Goal: Task Accomplishment & Management: Manage account settings

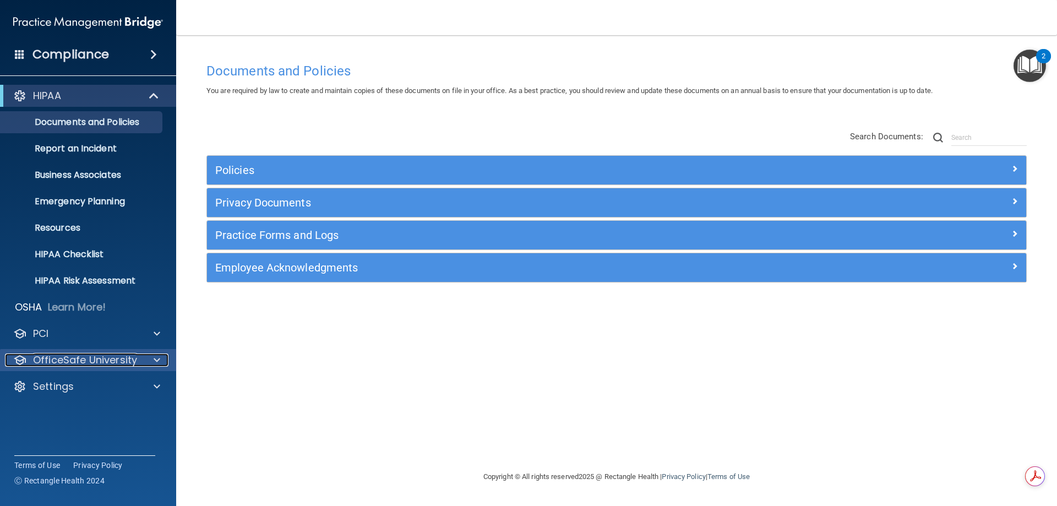
click at [112, 359] on p "OfficeSafe University" at bounding box center [85, 359] width 104 height 13
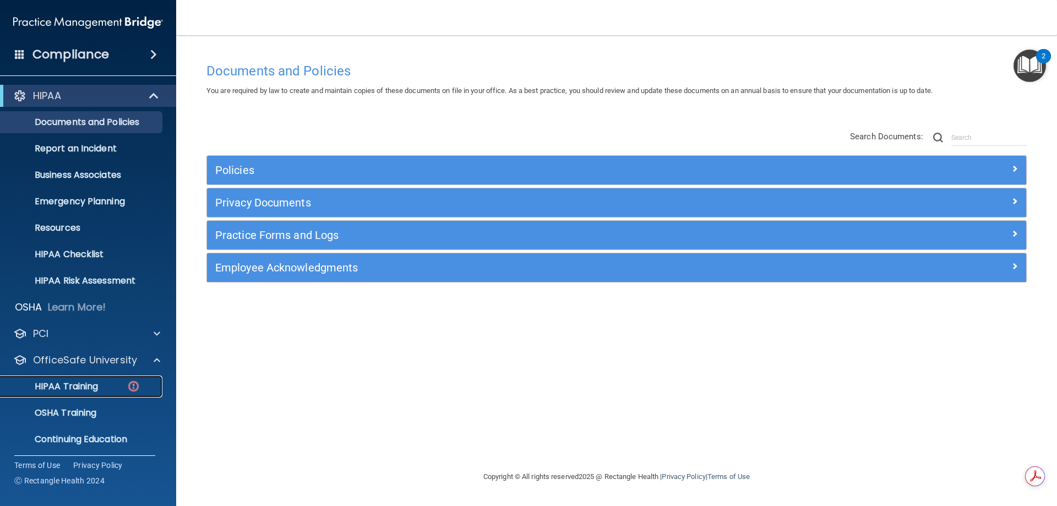
click at [90, 381] on p "HIPAA Training" at bounding box center [52, 386] width 91 height 11
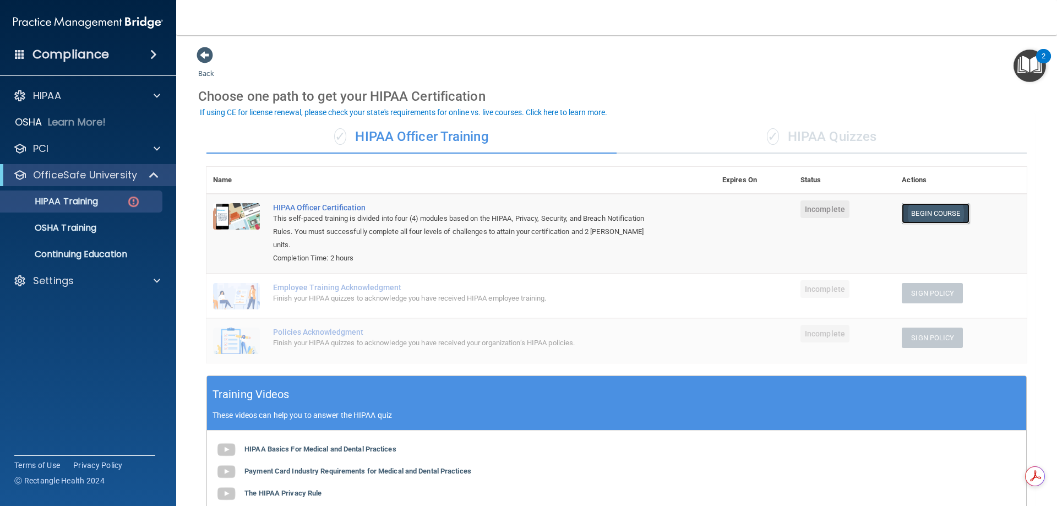
click at [922, 212] on link "Begin Course" at bounding box center [934, 213] width 67 height 20
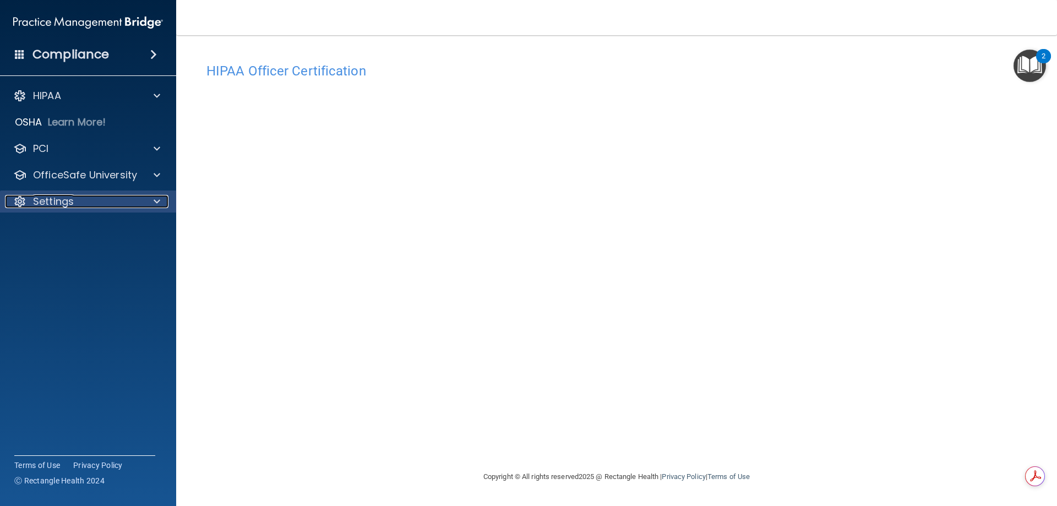
click at [83, 200] on div "Settings" at bounding box center [73, 201] width 136 height 13
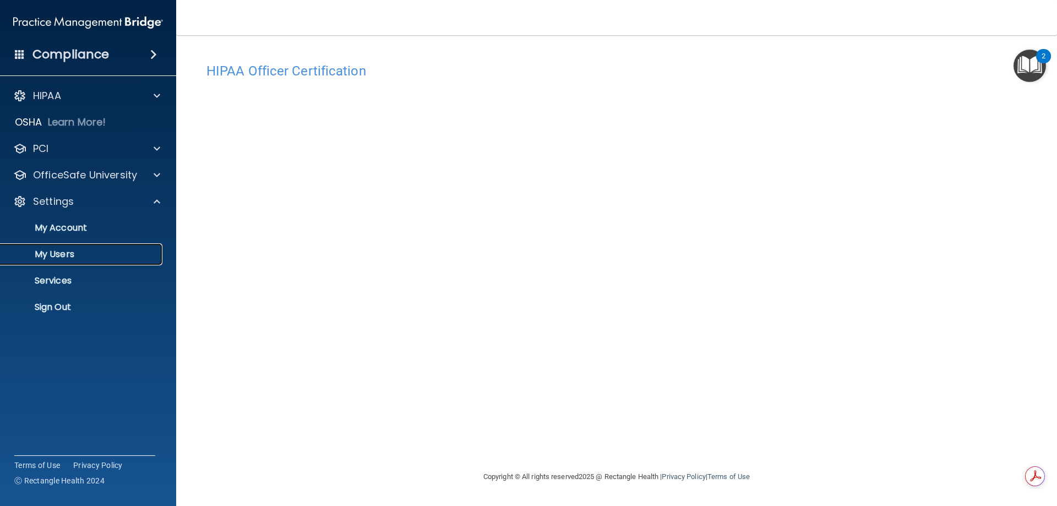
click at [59, 254] on p "My Users" at bounding box center [82, 254] width 150 height 11
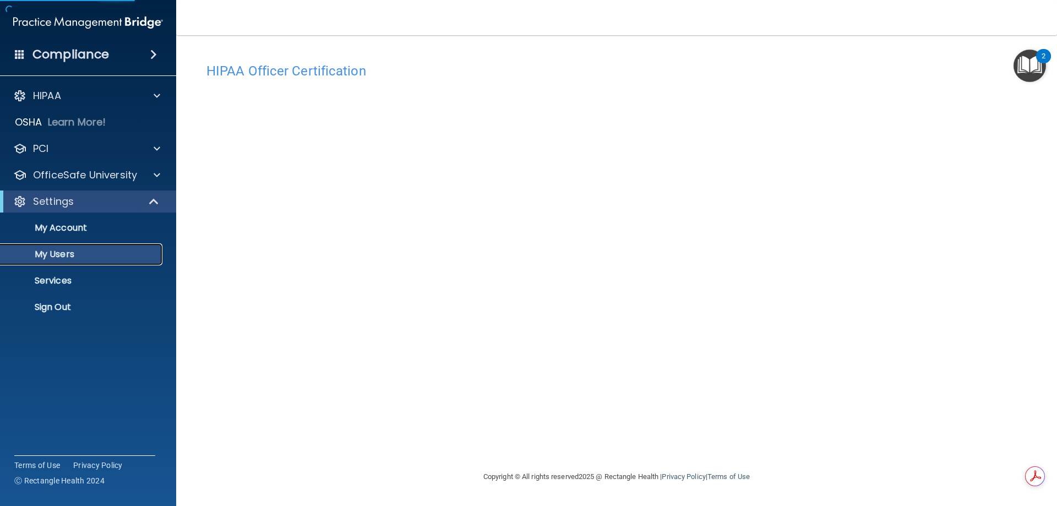
select select "20"
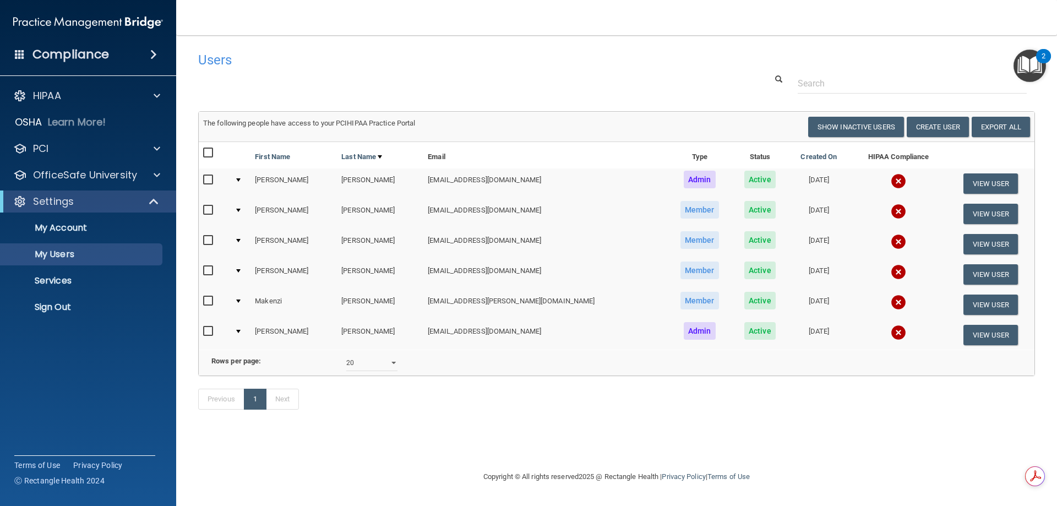
click at [205, 240] on input "checkbox" at bounding box center [209, 240] width 13 height 9
checkbox input "true"
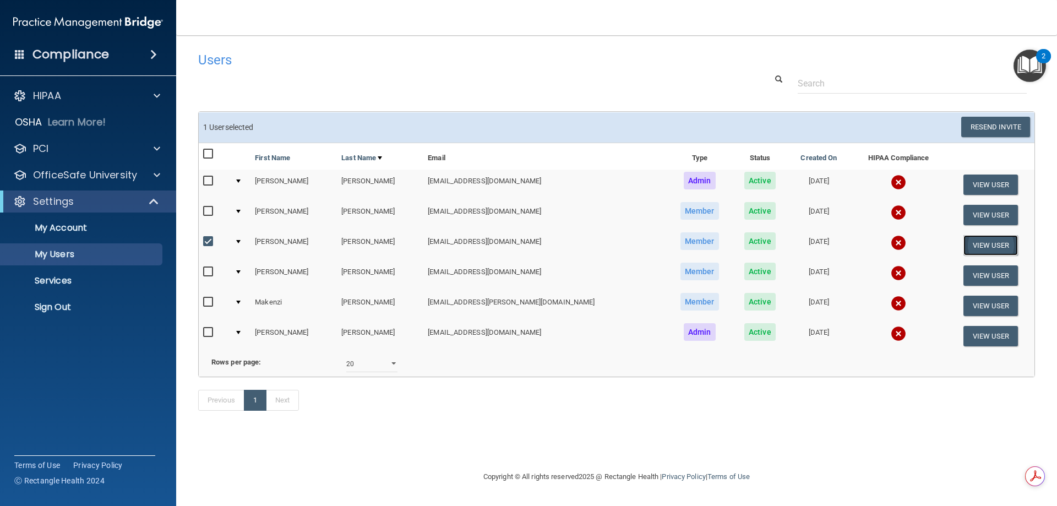
click at [984, 245] on button "View User" at bounding box center [990, 245] width 54 height 20
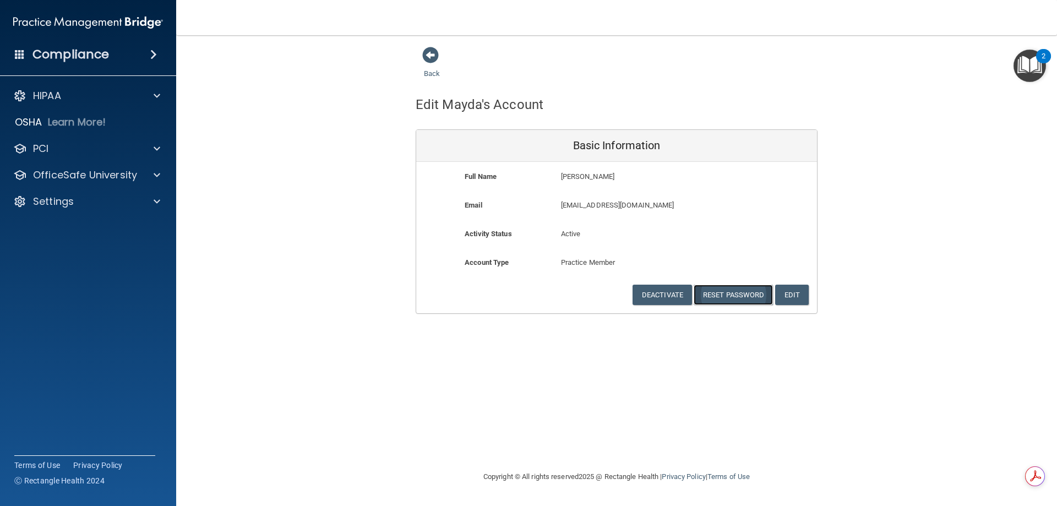
click at [724, 297] on button "Reset Password" at bounding box center [732, 295] width 79 height 20
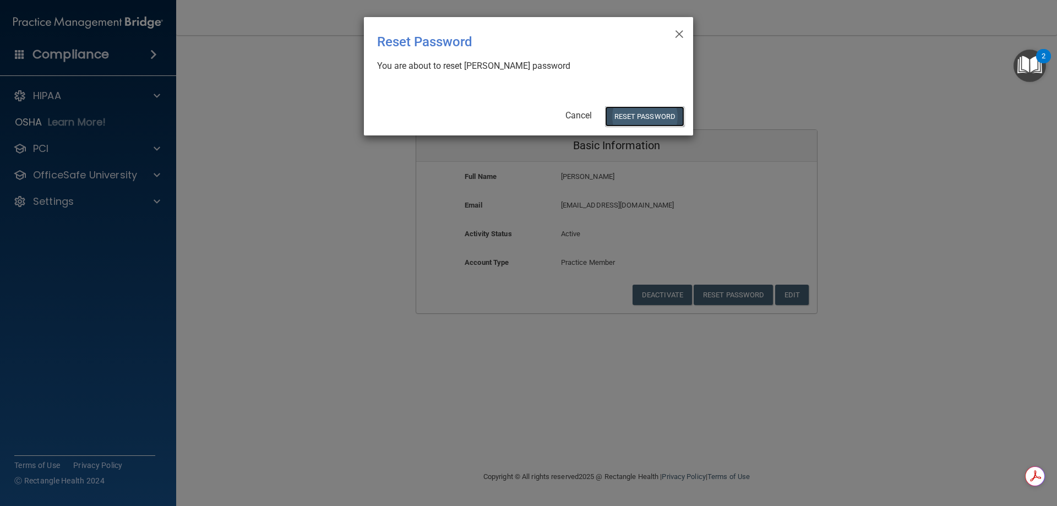
click at [642, 118] on button "Reset Password" at bounding box center [644, 116] width 79 height 20
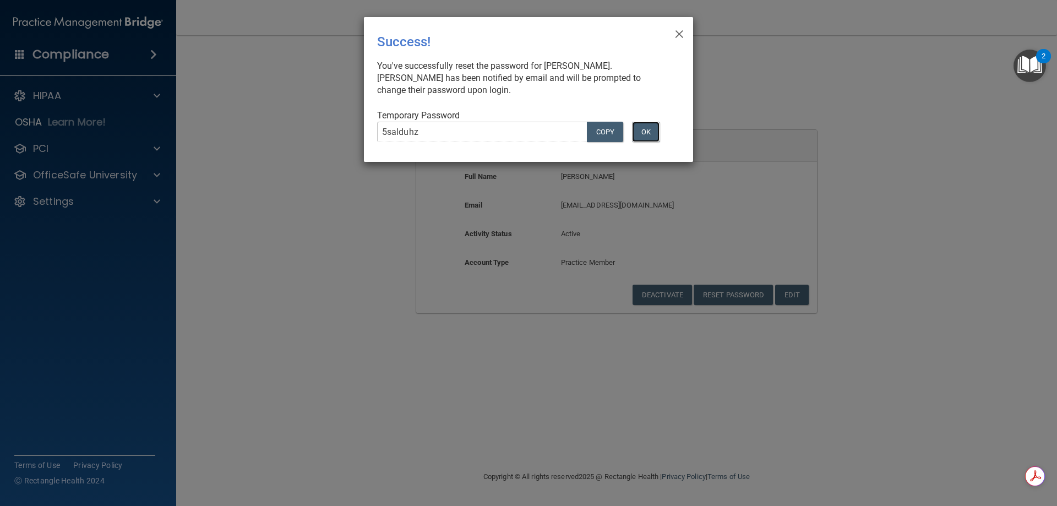
click at [651, 130] on button "OK" at bounding box center [646, 132] width 28 height 20
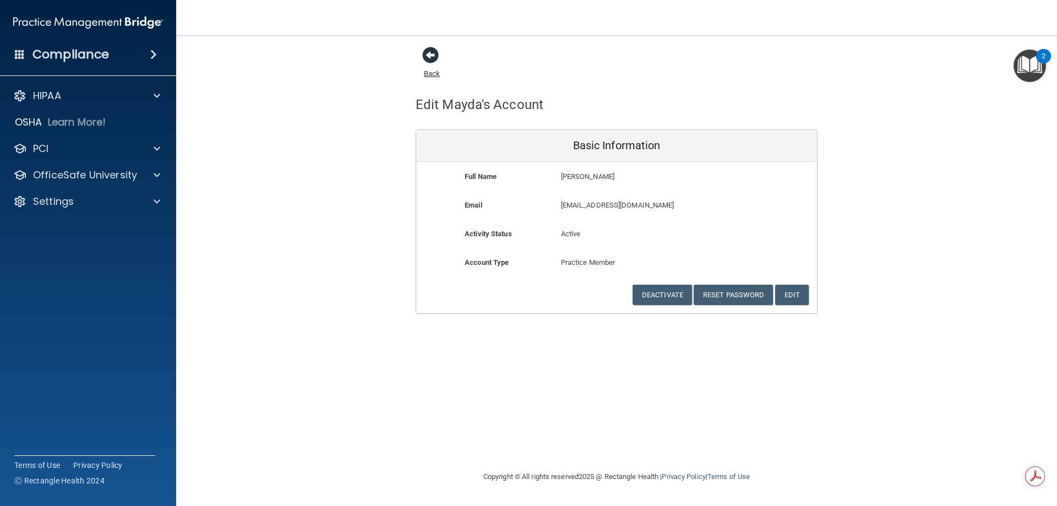
click at [426, 58] on span at bounding box center [430, 55] width 17 height 17
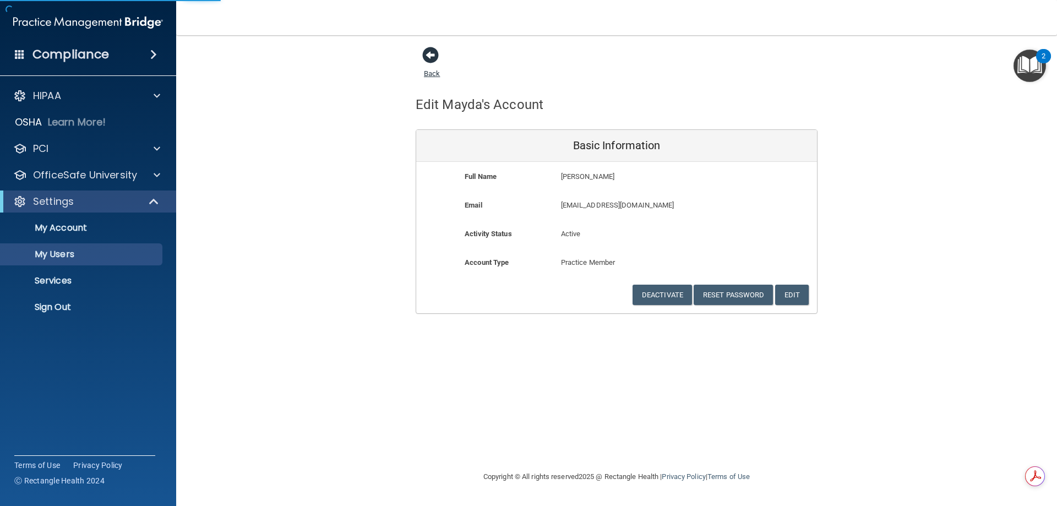
select select "20"
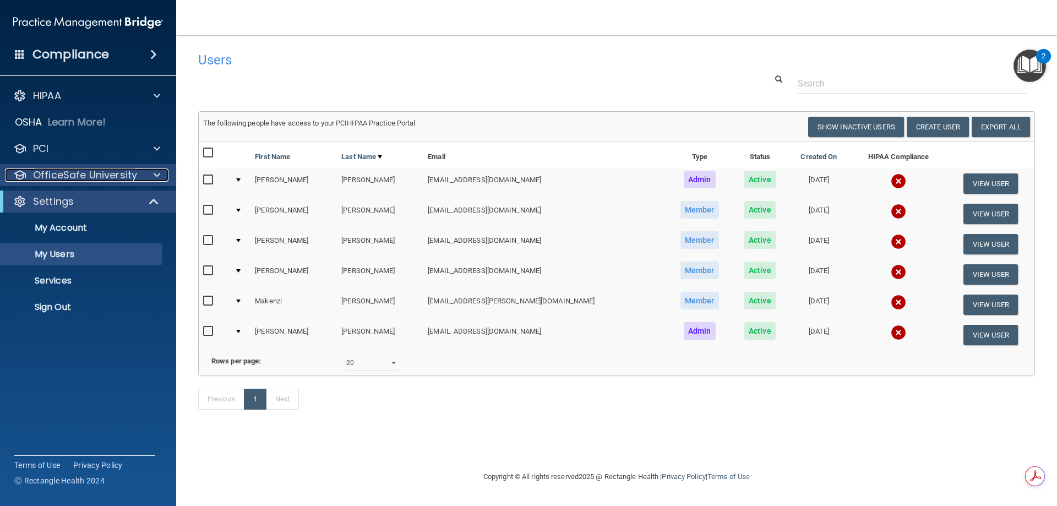
click at [35, 176] on p "OfficeSafe University" at bounding box center [85, 174] width 104 height 13
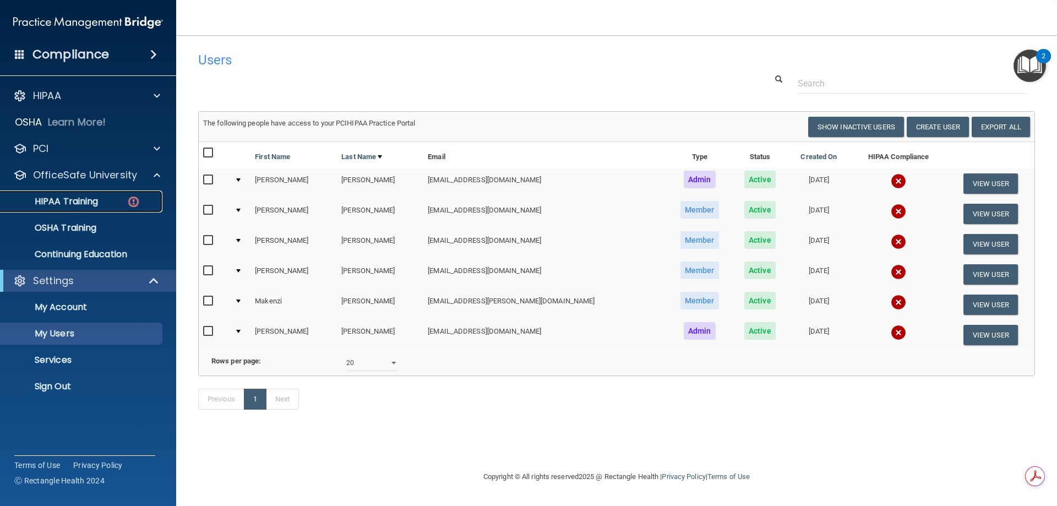
click at [41, 200] on p "HIPAA Training" at bounding box center [52, 201] width 91 height 11
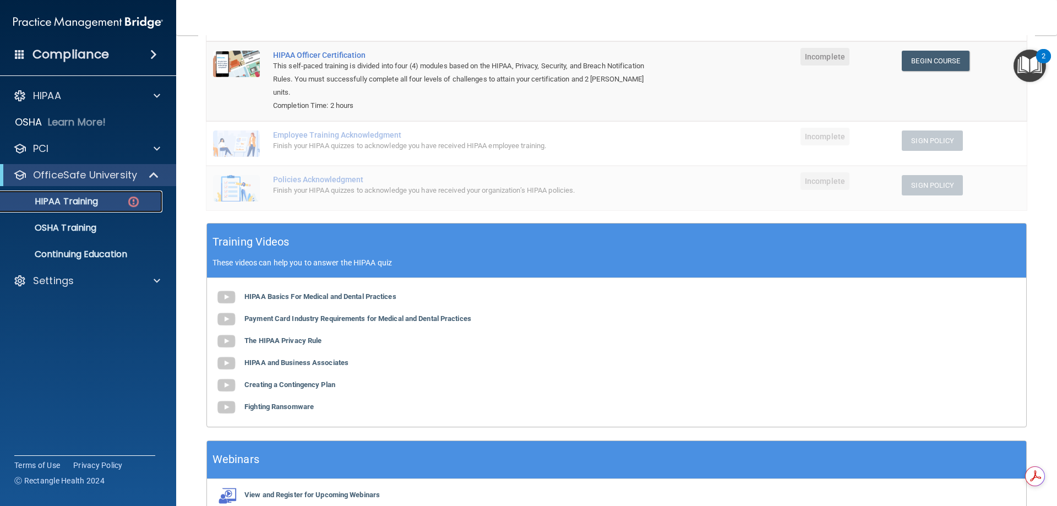
scroll to position [89, 0]
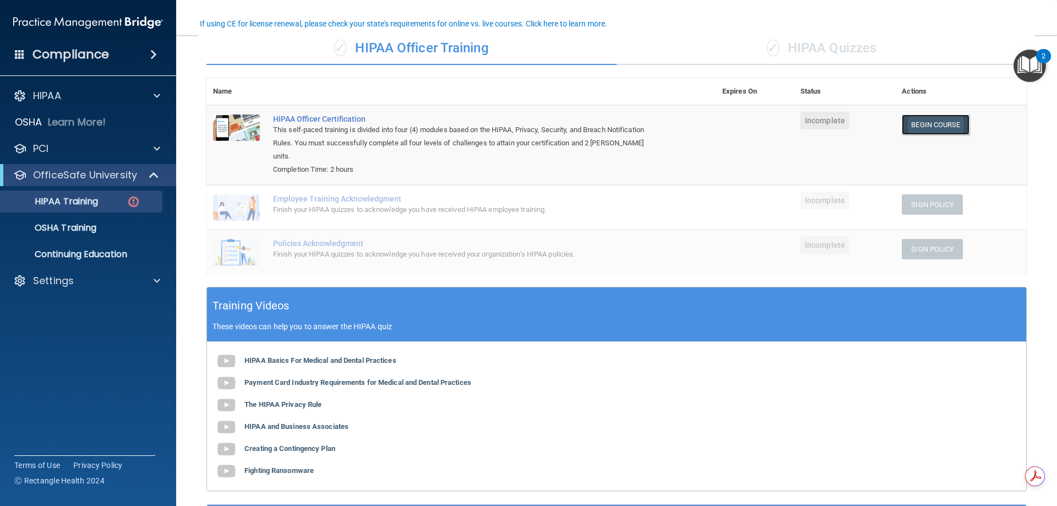
click at [925, 125] on link "Begin Course" at bounding box center [934, 124] width 67 height 20
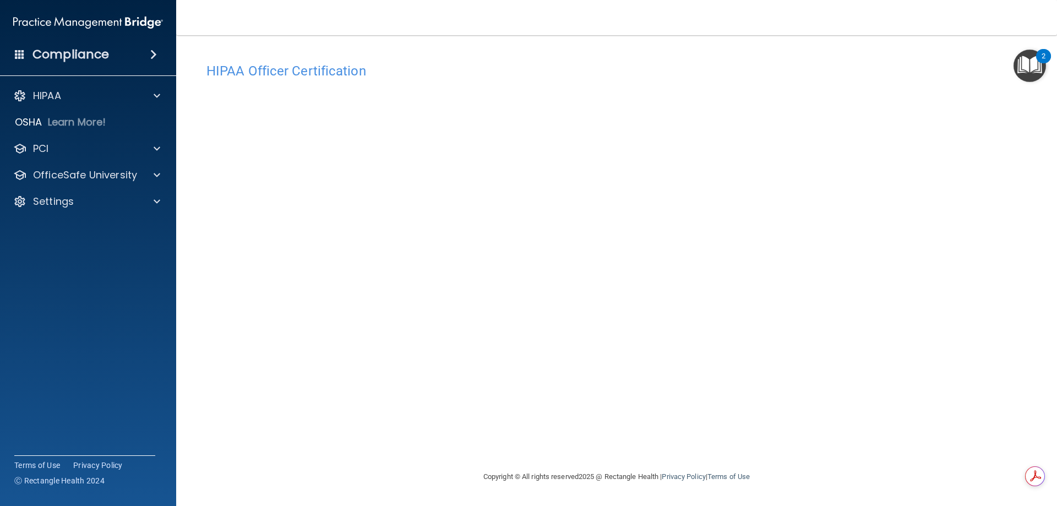
click at [184, 311] on main "HIPAA Officer Certification This course doesn’t expire until . Are you sure you…" at bounding box center [616, 270] width 880 height 471
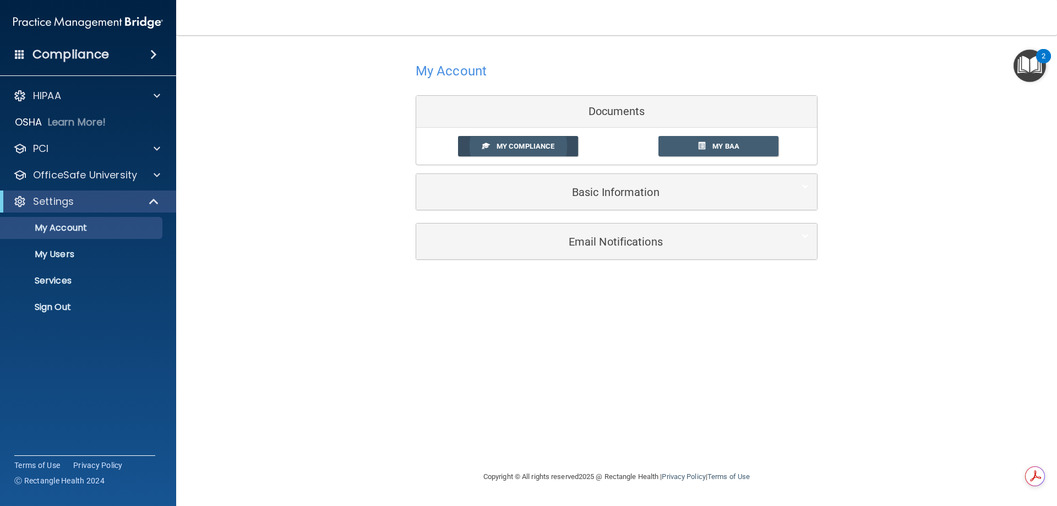
click at [506, 144] on span "My Compliance" at bounding box center [525, 146] width 58 height 8
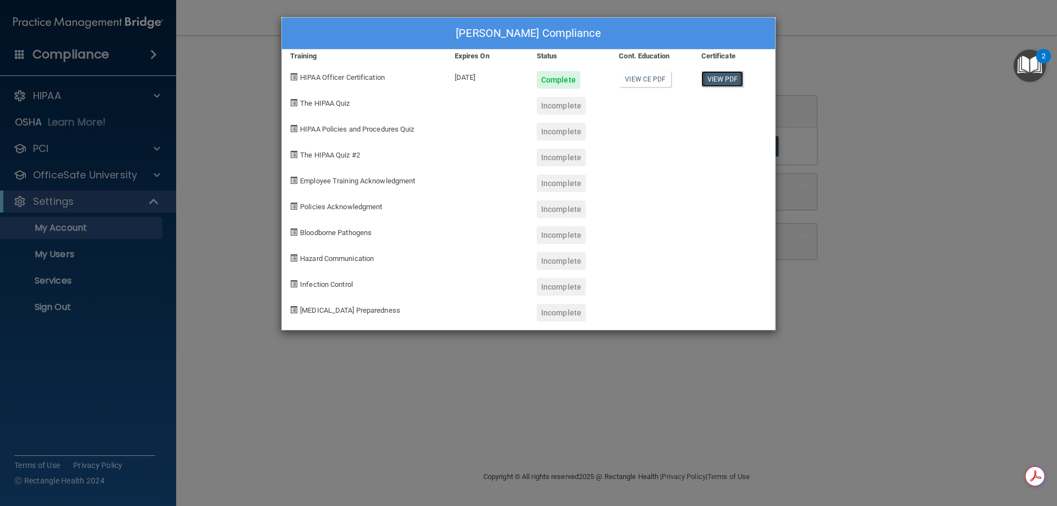
click at [719, 78] on link "View PDF" at bounding box center [722, 79] width 42 height 16
click at [897, 67] on div "Lindsey Bowers's Compliance Training Expires On Status Cont. Education Certific…" at bounding box center [528, 253] width 1057 height 506
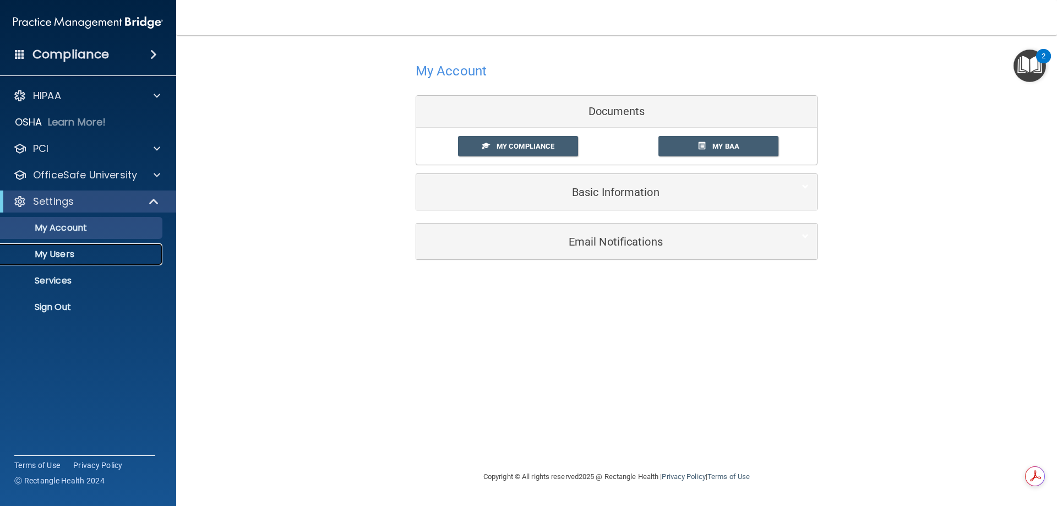
click at [68, 252] on p "My Users" at bounding box center [82, 254] width 150 height 11
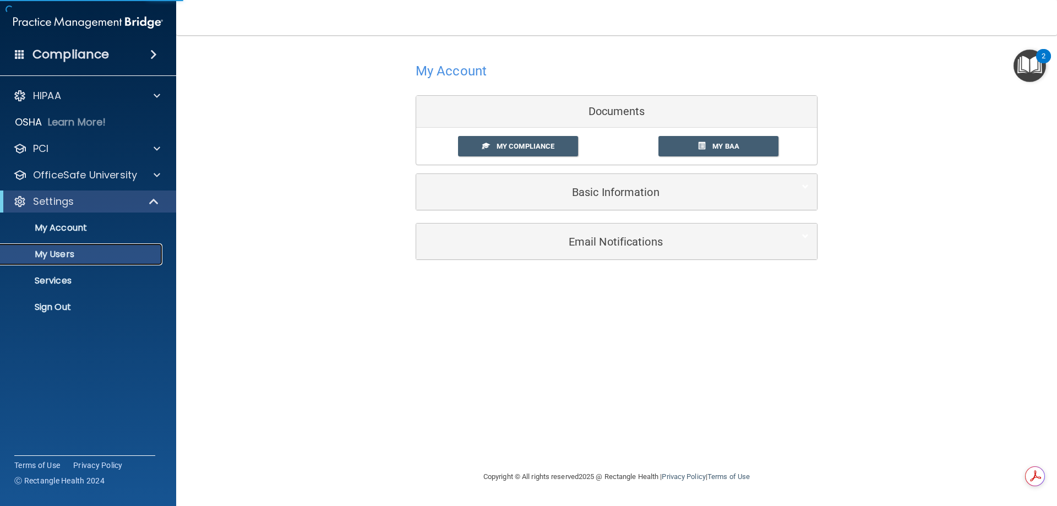
select select "20"
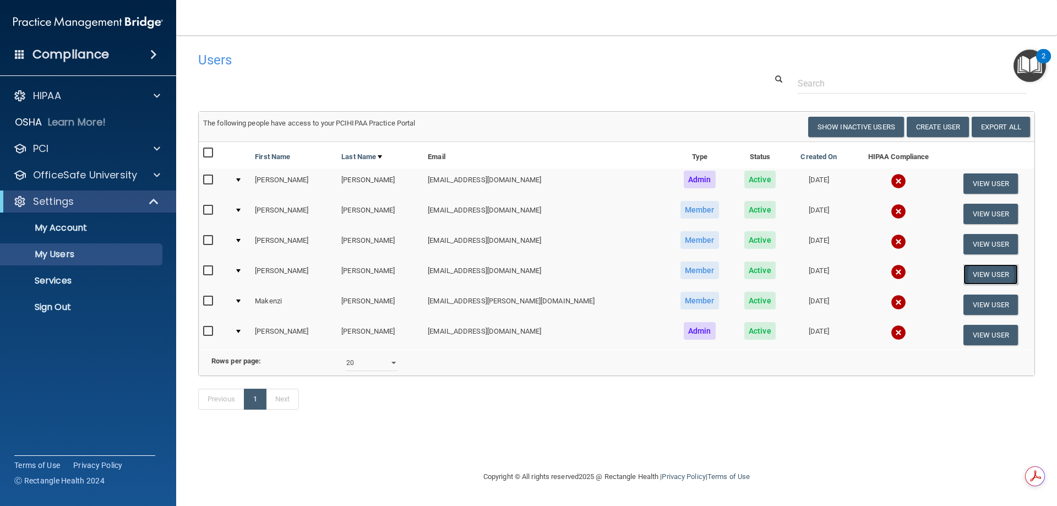
click at [980, 277] on button "View User" at bounding box center [990, 274] width 54 height 20
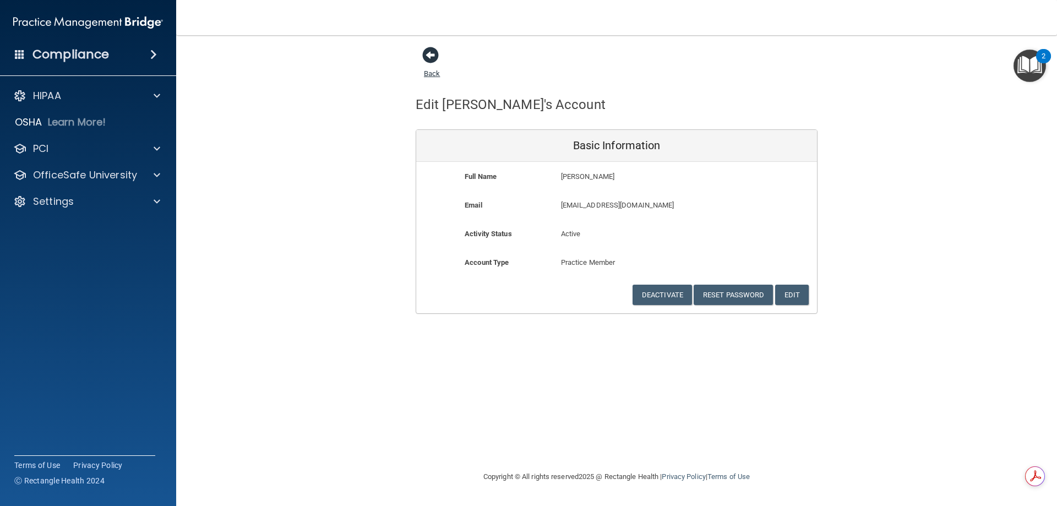
click at [430, 54] on span at bounding box center [430, 55] width 17 height 17
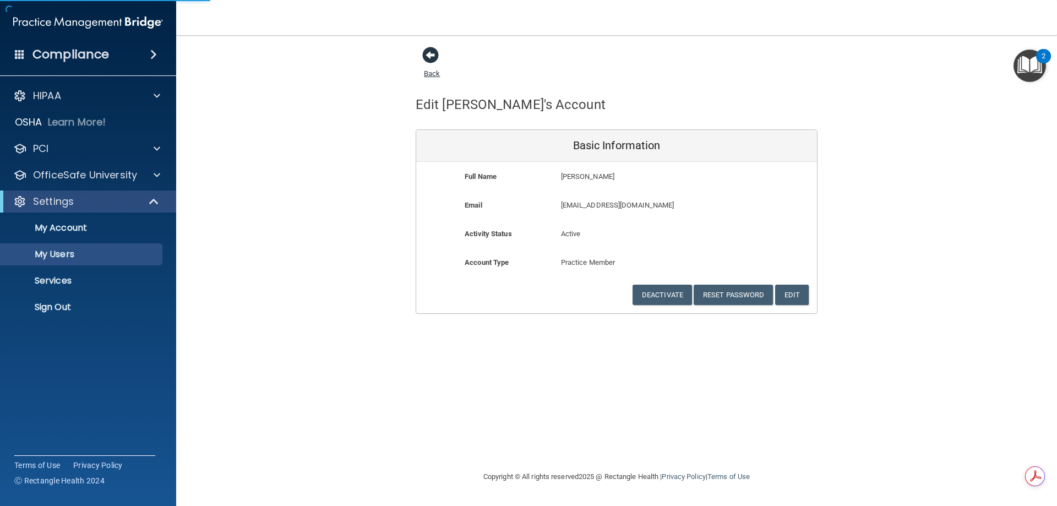
select select "20"
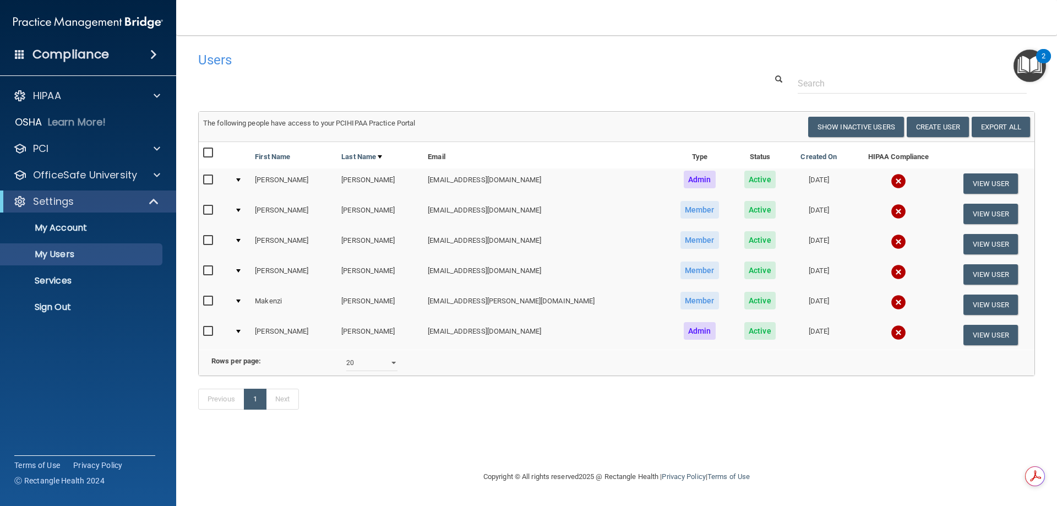
click at [208, 269] on input "checkbox" at bounding box center [209, 270] width 13 height 9
checkbox input "true"
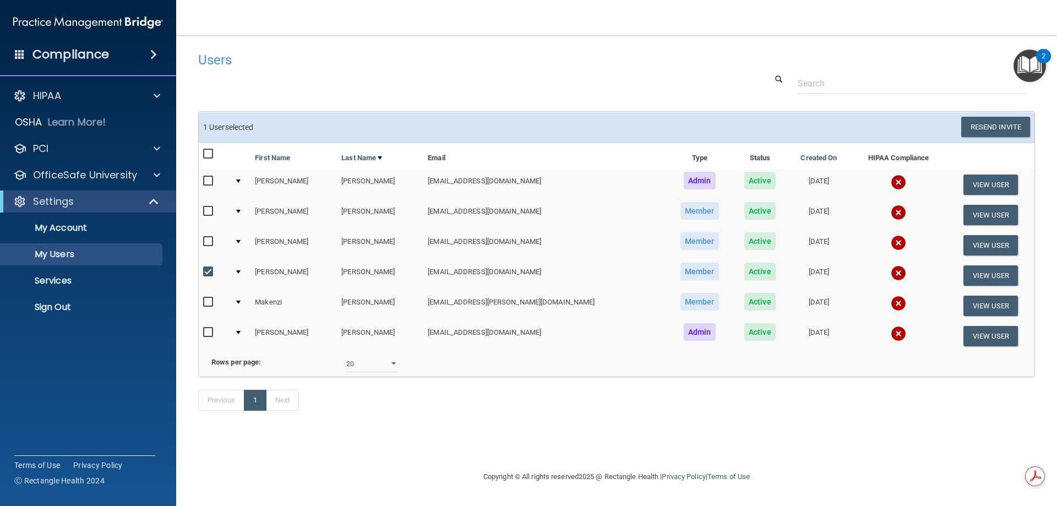
click at [207, 239] on input "checkbox" at bounding box center [209, 241] width 13 height 9
checkbox input "false"
click at [998, 127] on button "Resend Invite" at bounding box center [995, 127] width 69 height 20
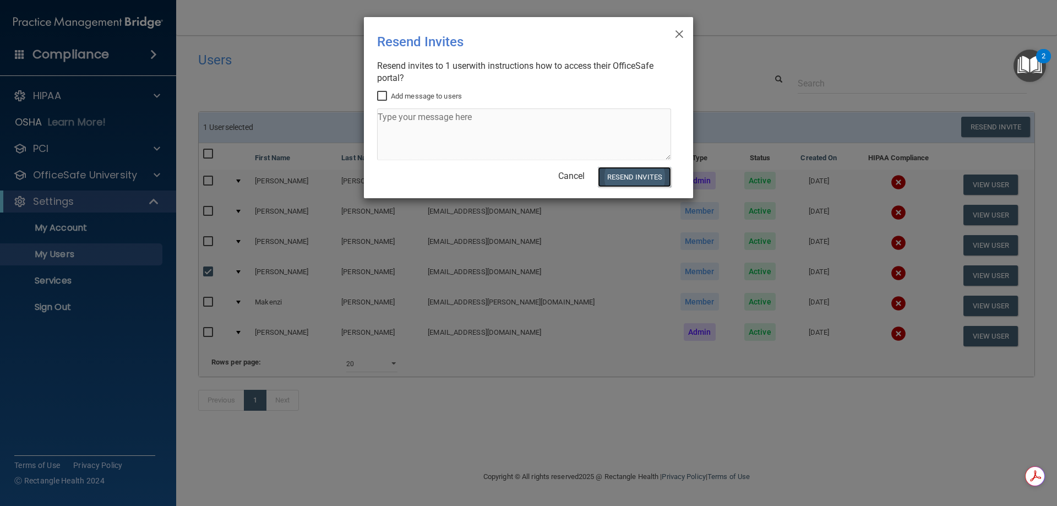
click at [628, 178] on button "Resend Invites" at bounding box center [634, 177] width 73 height 20
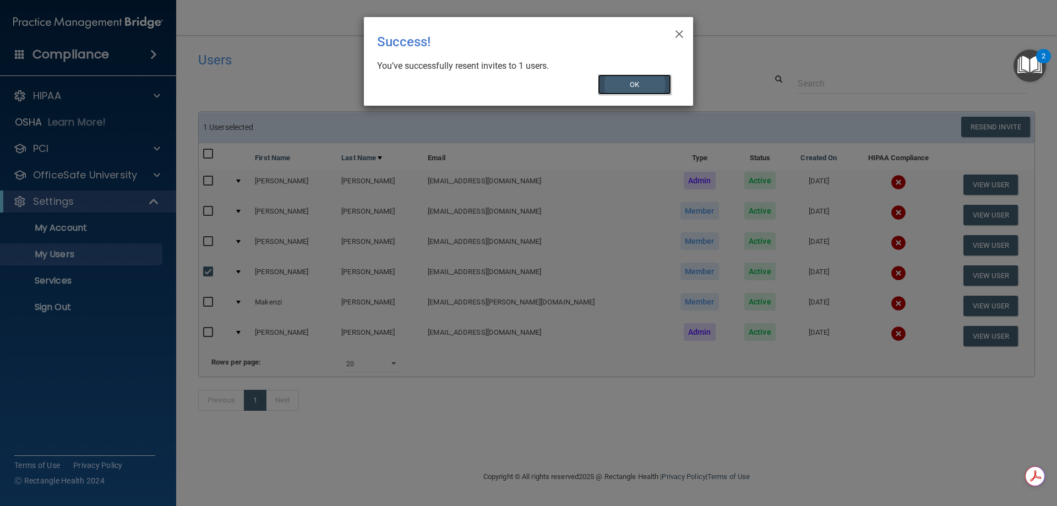
click at [635, 84] on button "OK" at bounding box center [635, 84] width 74 height 20
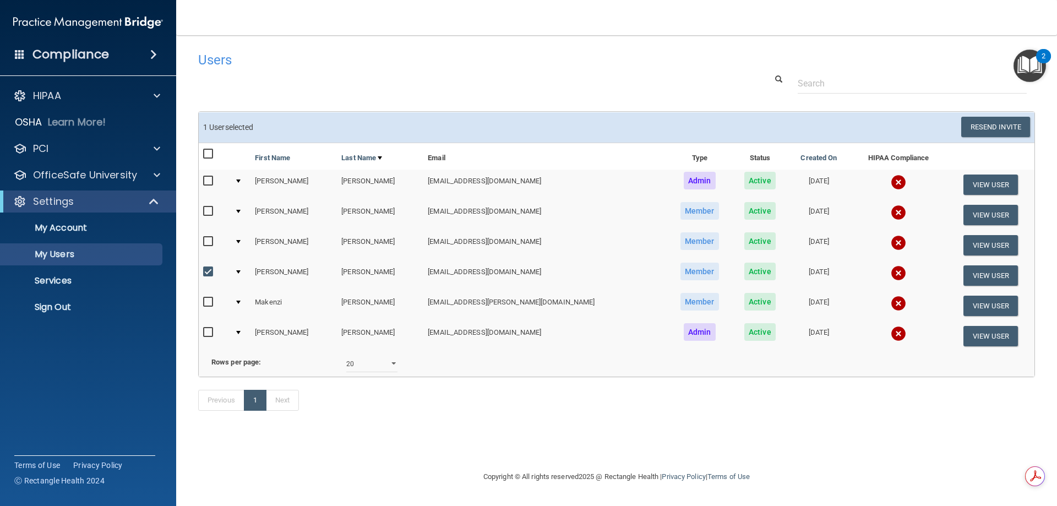
click at [209, 270] on input "checkbox" at bounding box center [209, 271] width 13 height 9
checkbox input "false"
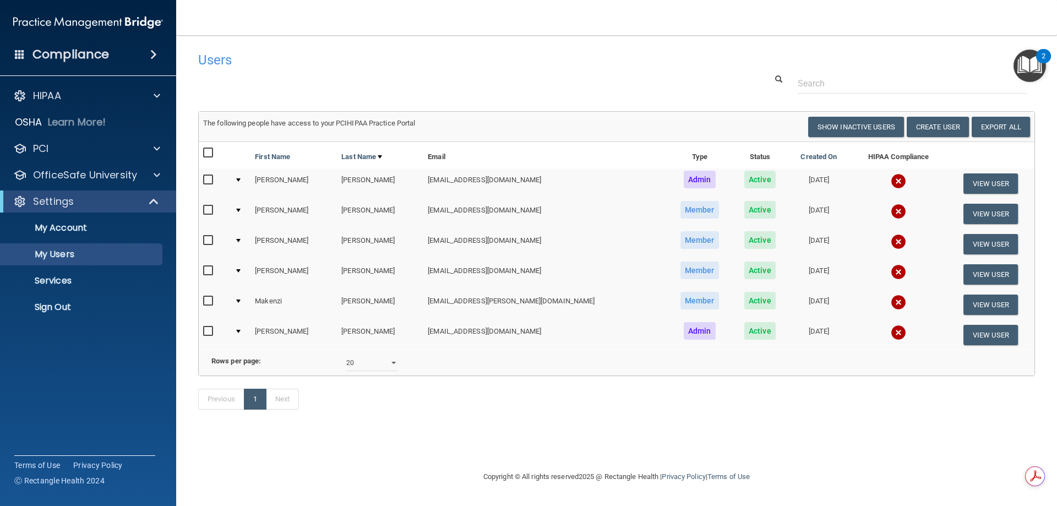
click at [519, 242] on td "[EMAIL_ADDRESS][DOMAIN_NAME]" at bounding box center [544, 244] width 243 height 30
click at [287, 243] on td "[PERSON_NAME]" at bounding box center [293, 244] width 86 height 30
click at [988, 240] on button "View User" at bounding box center [990, 244] width 54 height 20
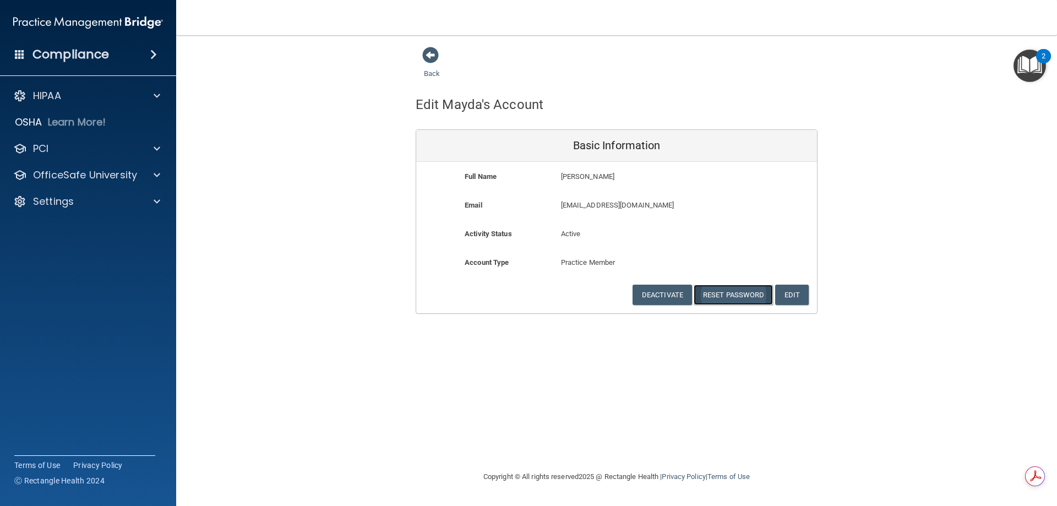
click at [739, 298] on button "Reset Password" at bounding box center [732, 295] width 79 height 20
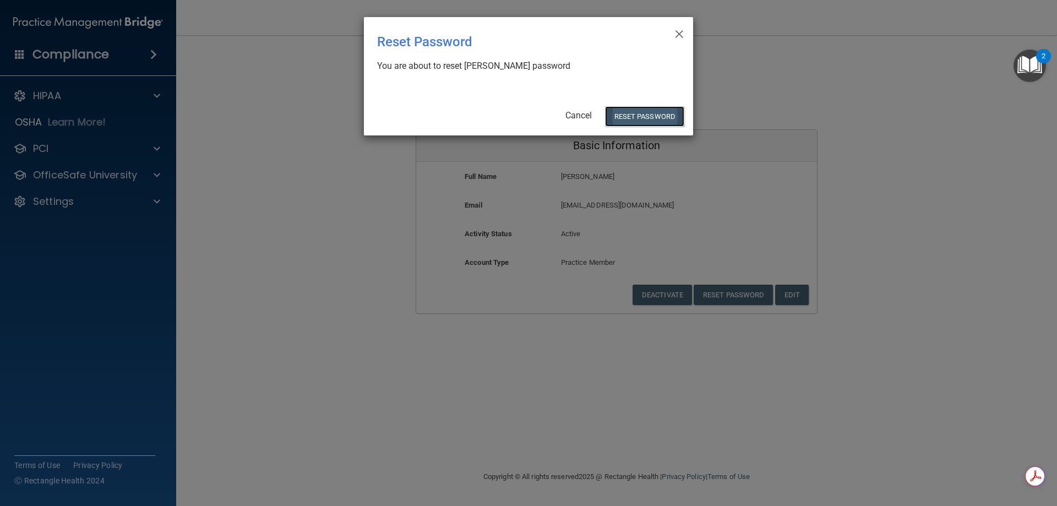
click at [620, 113] on button "Reset Password" at bounding box center [644, 116] width 79 height 20
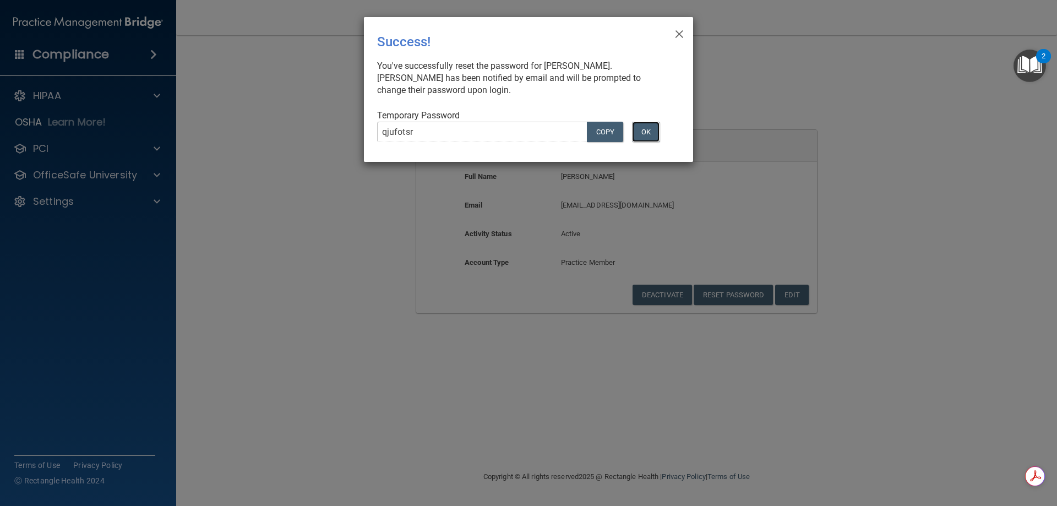
click at [652, 133] on button "OK" at bounding box center [646, 132] width 28 height 20
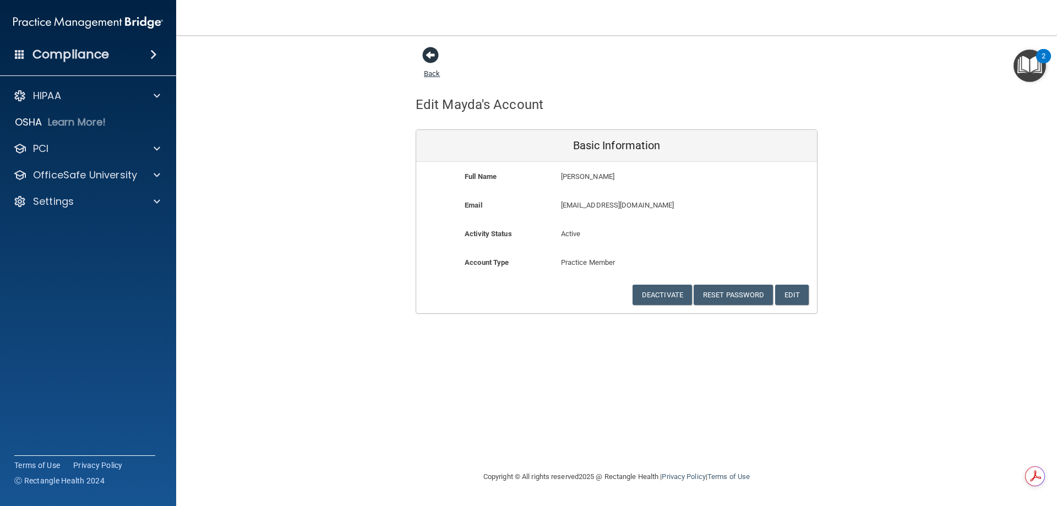
click at [430, 52] on span at bounding box center [430, 55] width 17 height 17
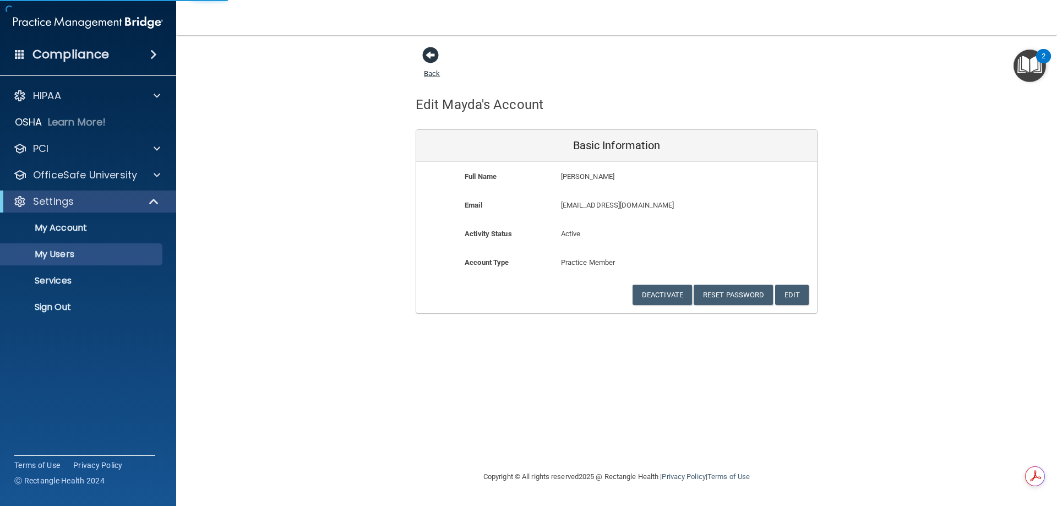
select select "20"
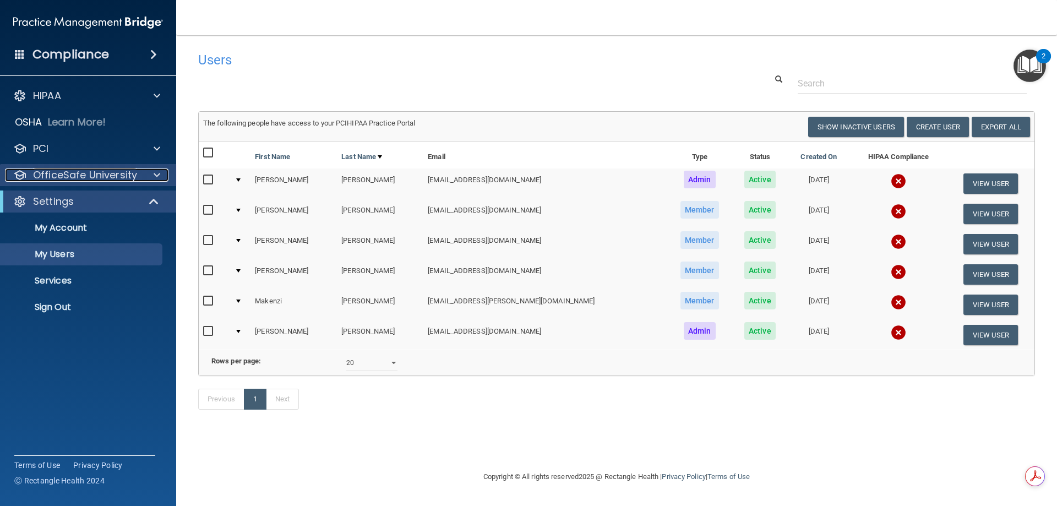
click at [68, 170] on p "OfficeSafe University" at bounding box center [85, 174] width 104 height 13
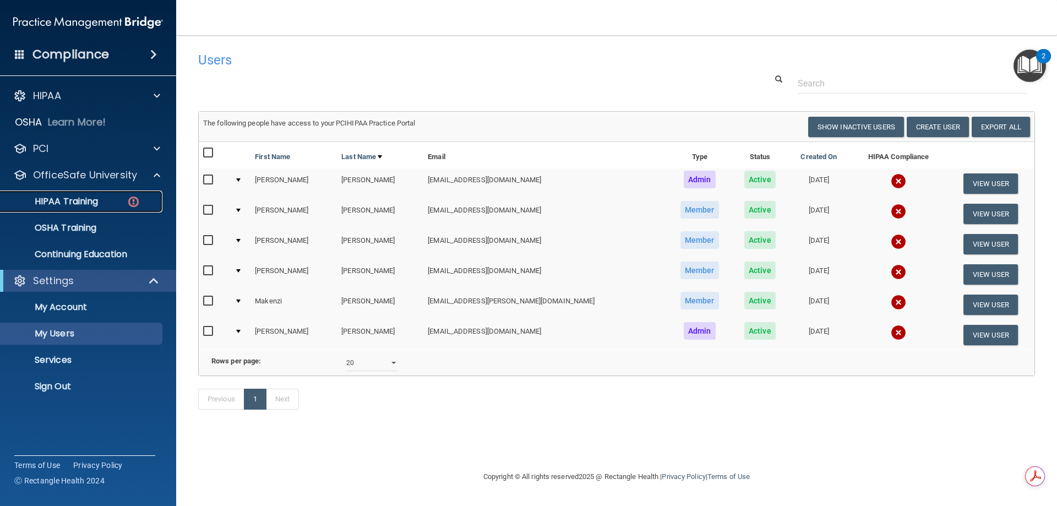
click at [72, 201] on p "HIPAA Training" at bounding box center [52, 201] width 91 height 11
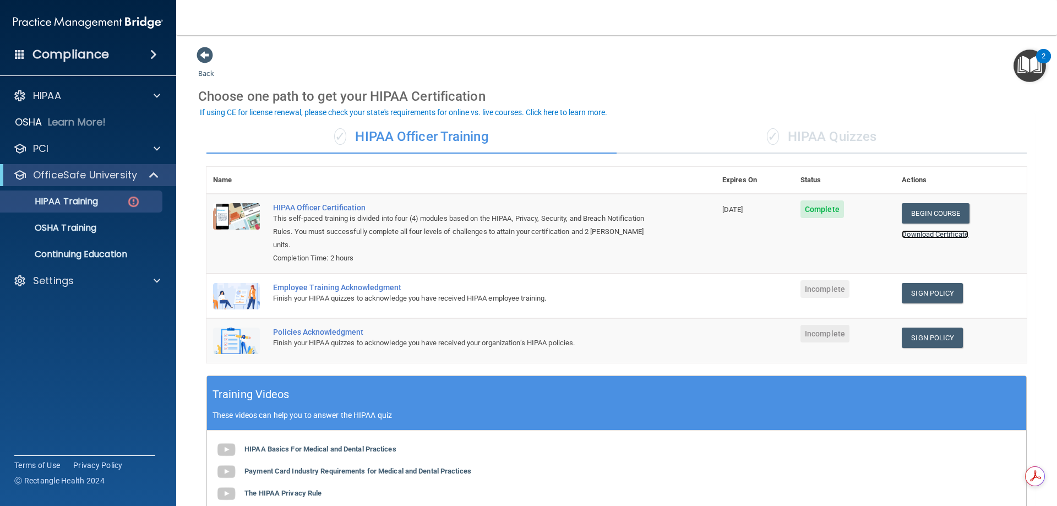
click at [945, 235] on link "Download Certificate" at bounding box center [934, 234] width 67 height 8
click at [68, 276] on p "Settings" at bounding box center [53, 280] width 41 height 13
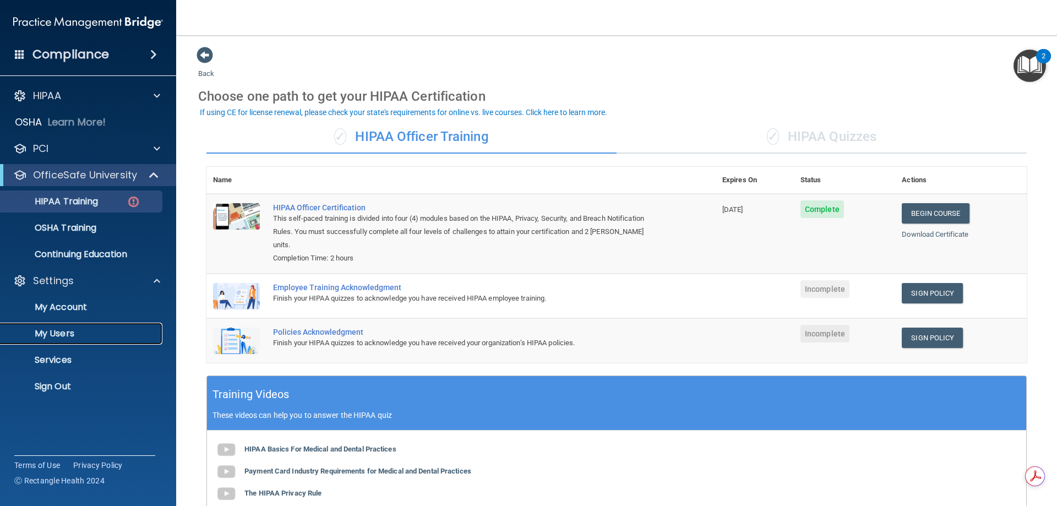
click at [54, 341] on link "My Users" at bounding box center [75, 333] width 173 height 22
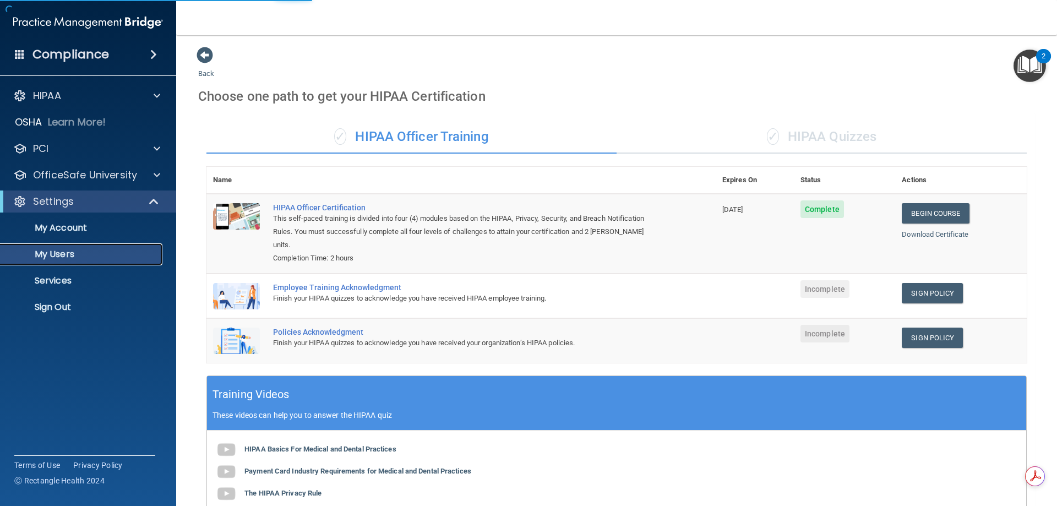
select select "20"
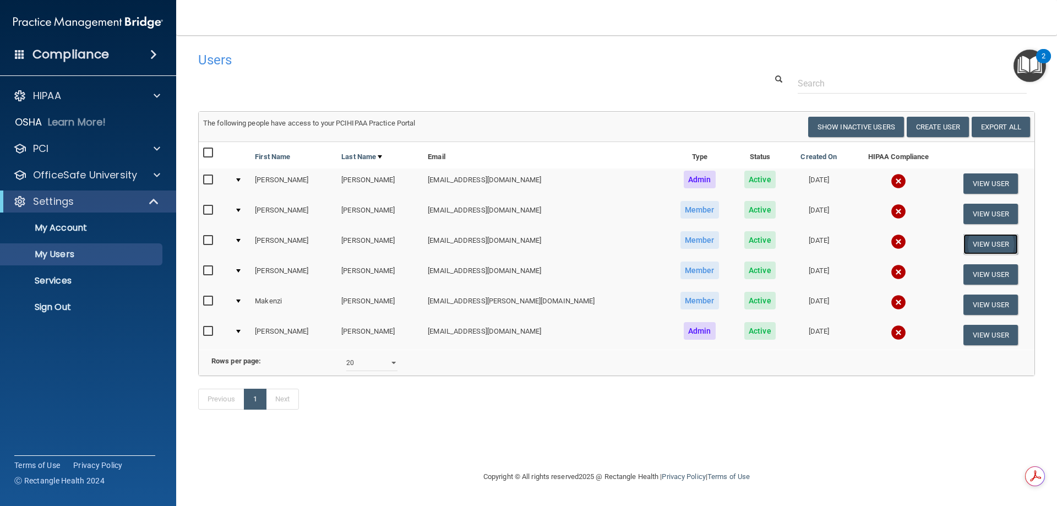
click at [995, 244] on button "View User" at bounding box center [990, 244] width 54 height 20
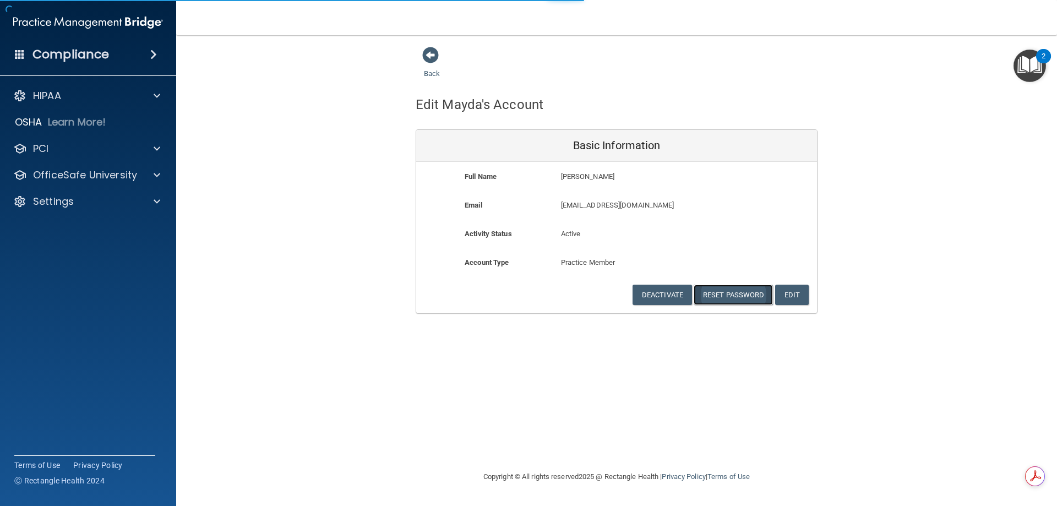
click at [735, 292] on button "Reset Password" at bounding box center [732, 295] width 79 height 20
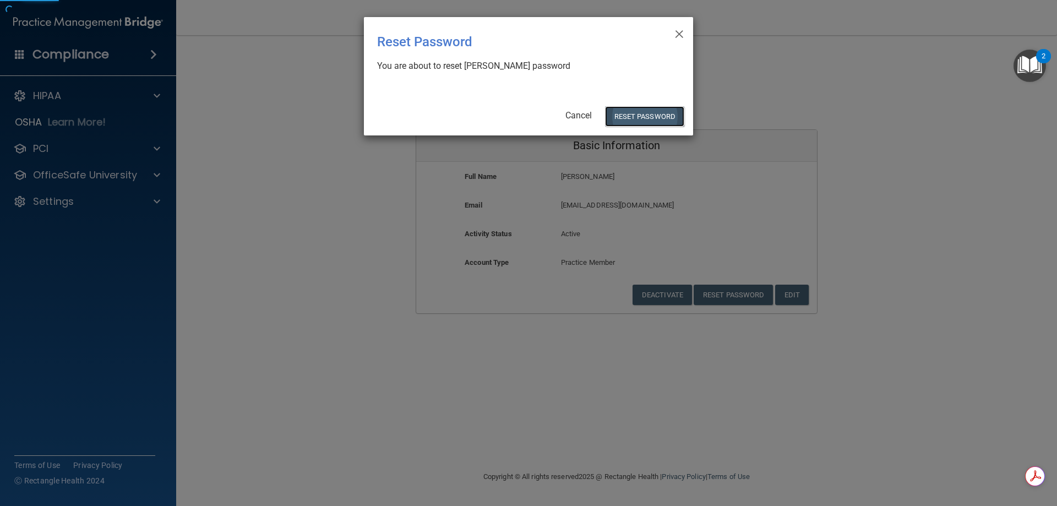
click at [646, 116] on button "Reset Password" at bounding box center [644, 116] width 79 height 20
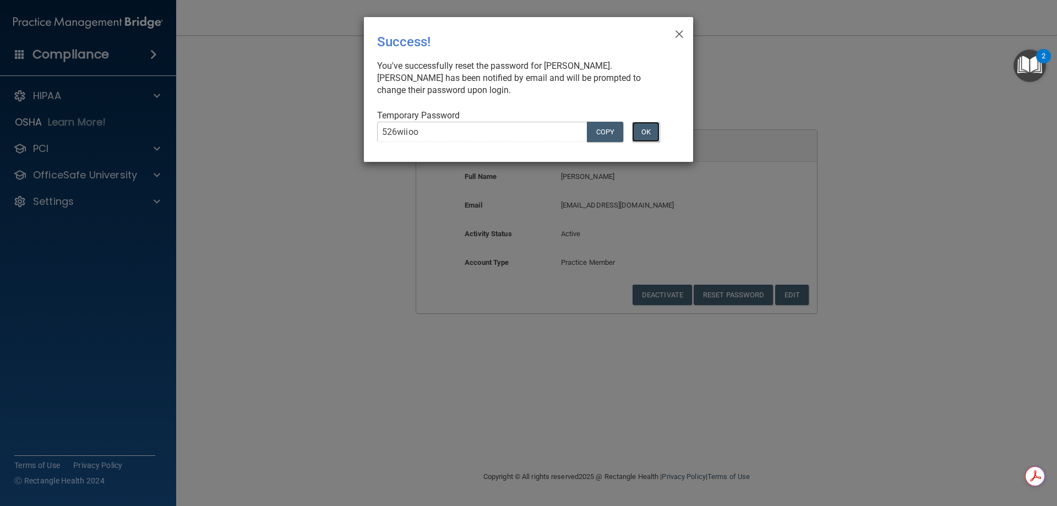
click at [643, 130] on button "OK" at bounding box center [646, 132] width 28 height 20
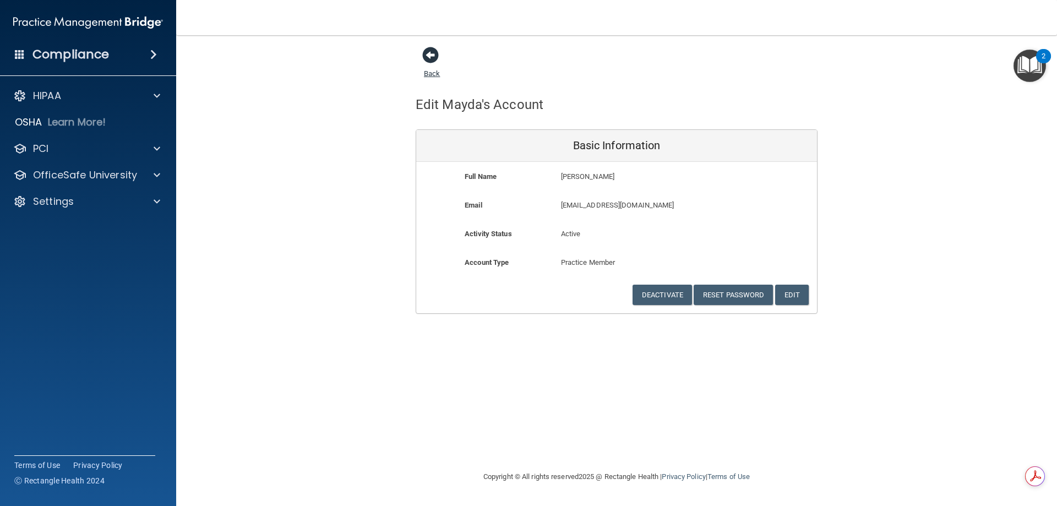
click at [431, 54] on span at bounding box center [430, 55] width 17 height 17
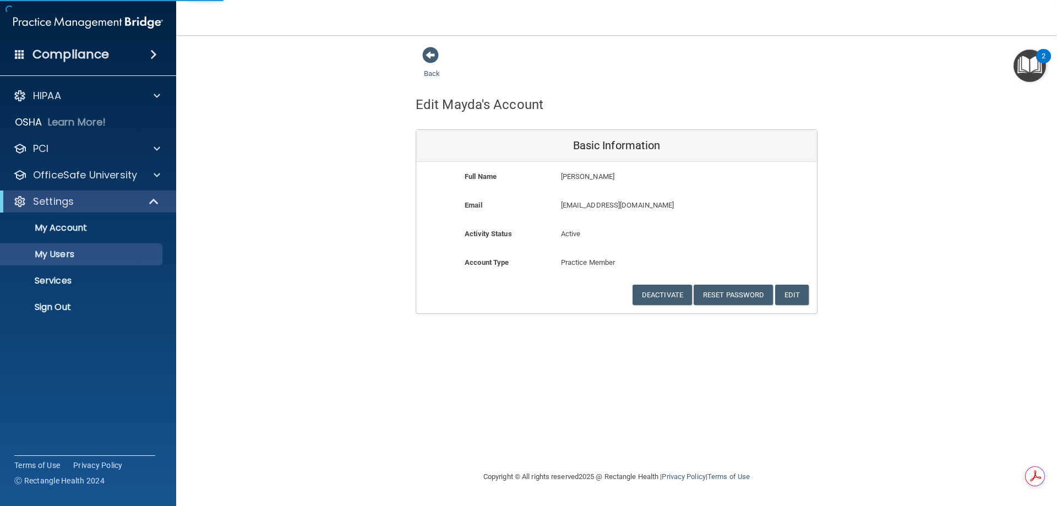
select select "20"
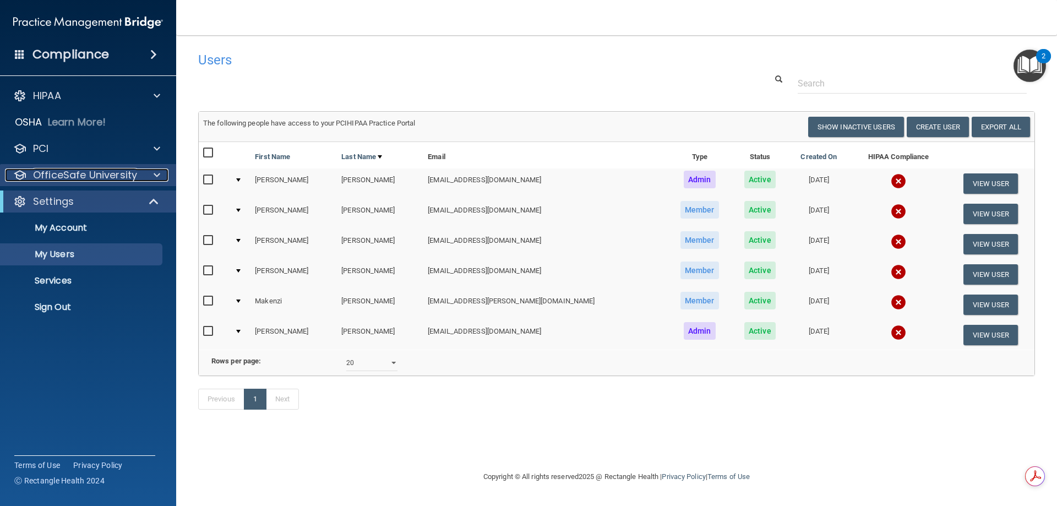
click at [58, 176] on p "OfficeSafe University" at bounding box center [85, 174] width 104 height 13
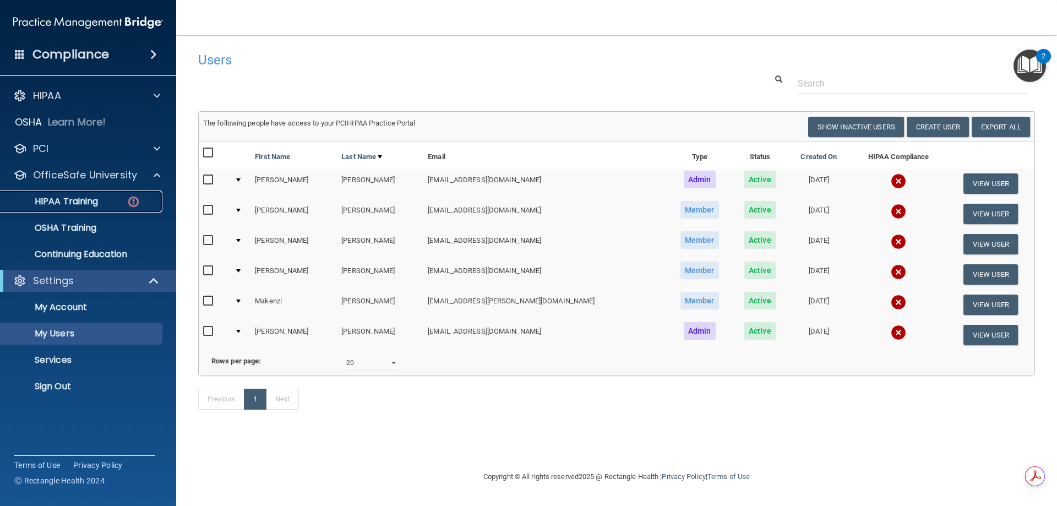
click at [133, 198] on img at bounding box center [134, 202] width 14 height 14
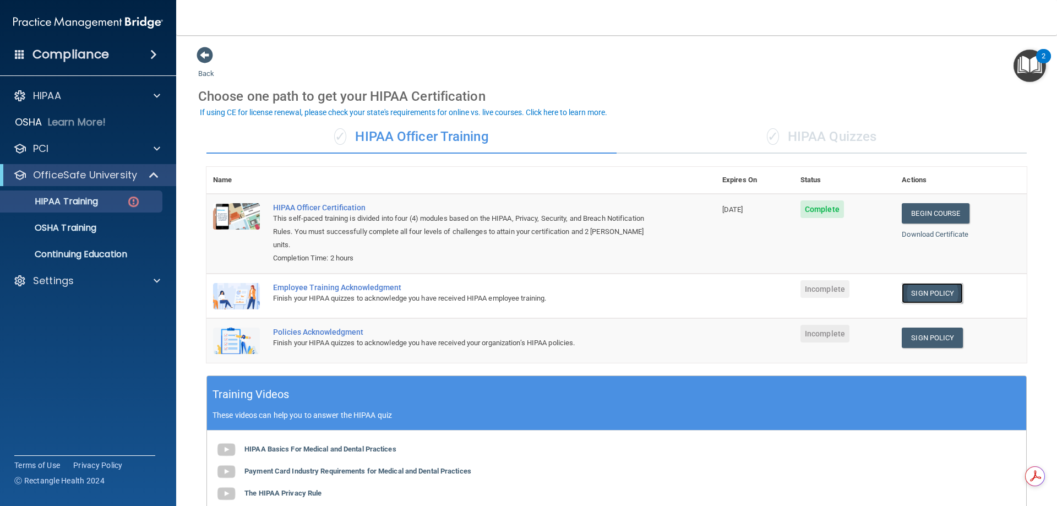
click at [930, 283] on link "Sign Policy" at bounding box center [931, 293] width 61 height 20
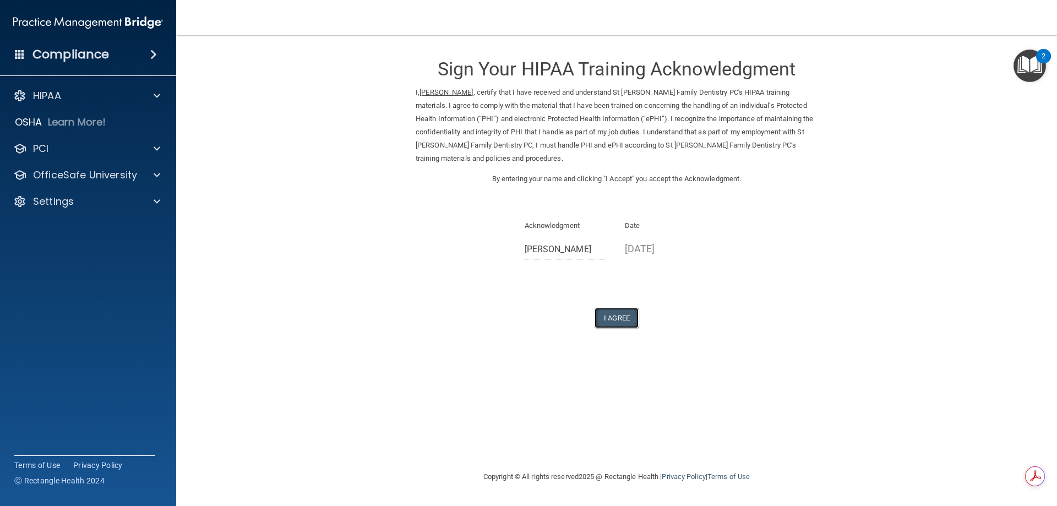
click at [619, 322] on button "I Agree" at bounding box center [616, 318] width 44 height 20
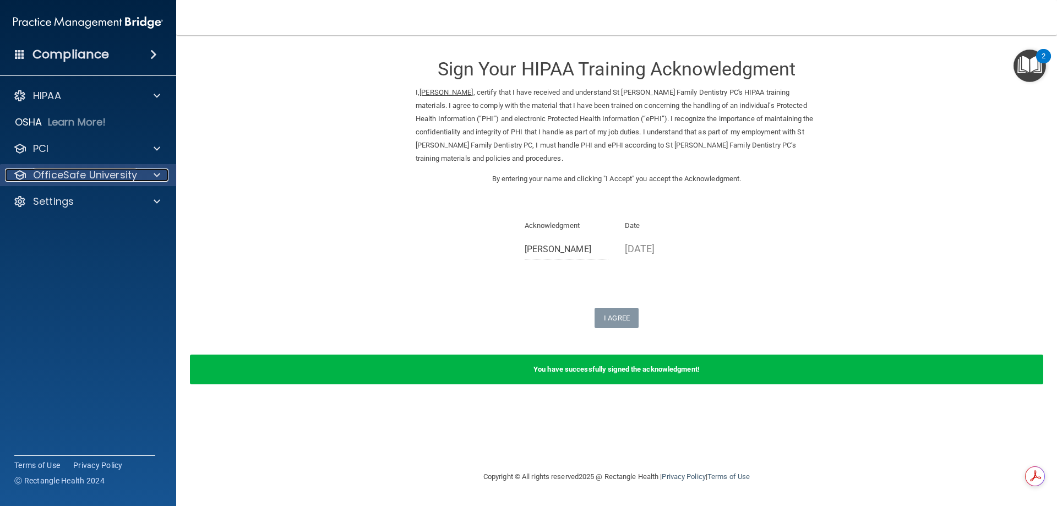
click at [41, 181] on p "OfficeSafe University" at bounding box center [85, 174] width 104 height 13
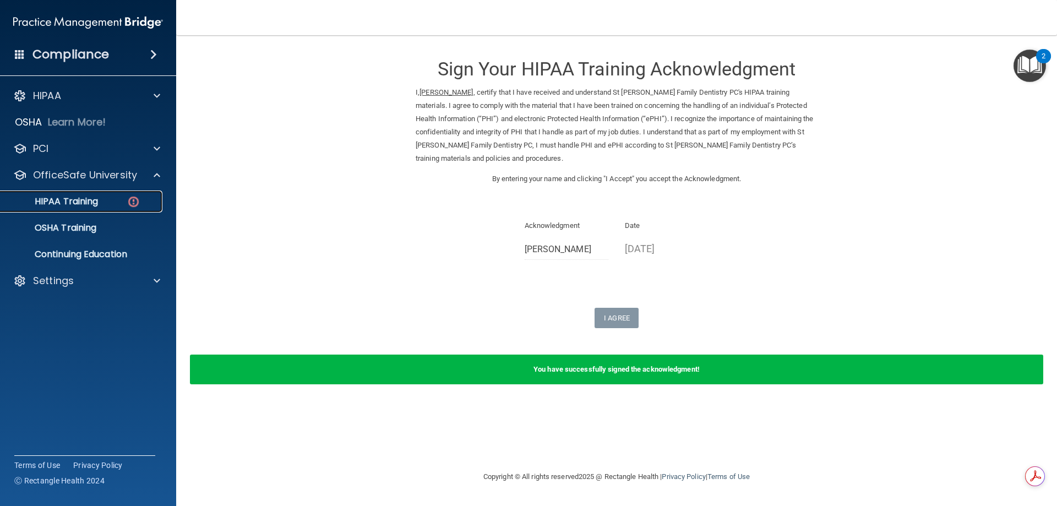
click at [50, 199] on p "HIPAA Training" at bounding box center [52, 201] width 91 height 11
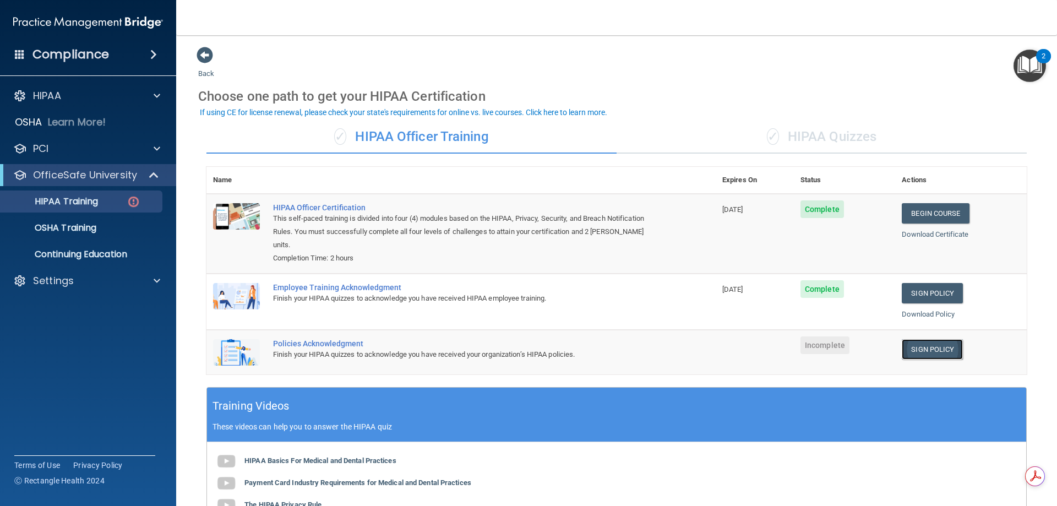
click at [936, 339] on link "Sign Policy" at bounding box center [931, 349] width 61 height 20
click at [78, 201] on p "HIPAA Training" at bounding box center [52, 201] width 91 height 11
click at [927, 339] on link "Sign Policy" at bounding box center [931, 349] width 61 height 20
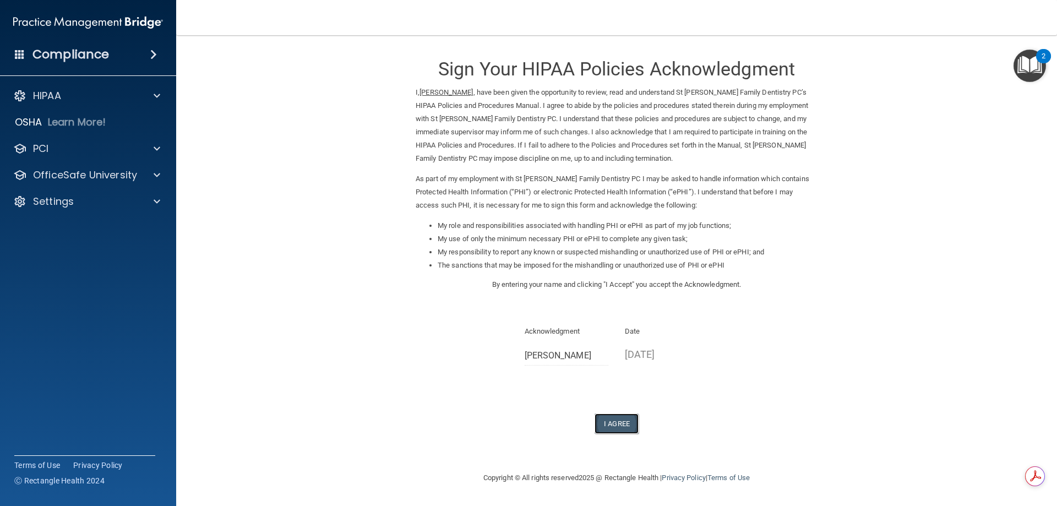
click at [617, 424] on button "I Agree" at bounding box center [616, 423] width 44 height 20
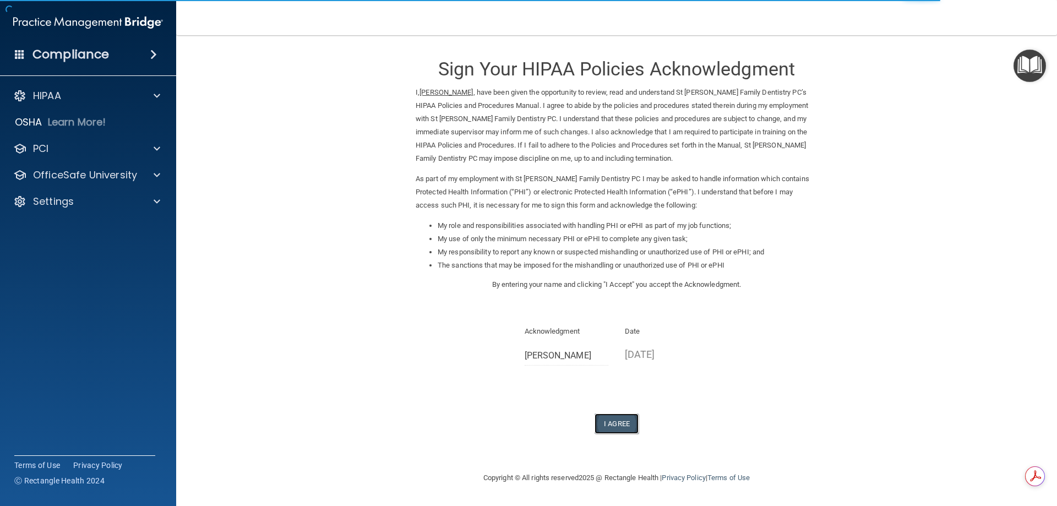
click at [620, 420] on button "I Agree" at bounding box center [616, 423] width 44 height 20
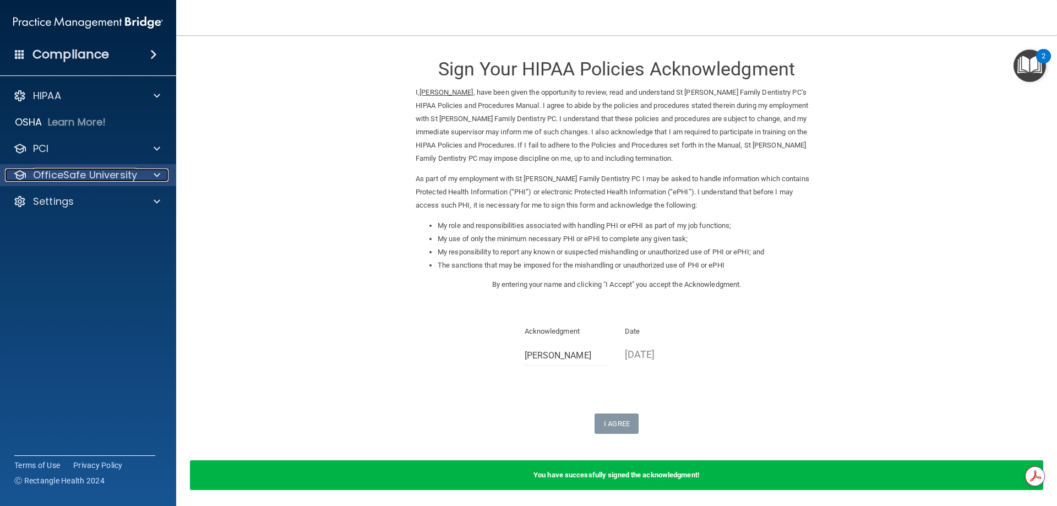
click at [38, 180] on p "OfficeSafe University" at bounding box center [85, 174] width 104 height 13
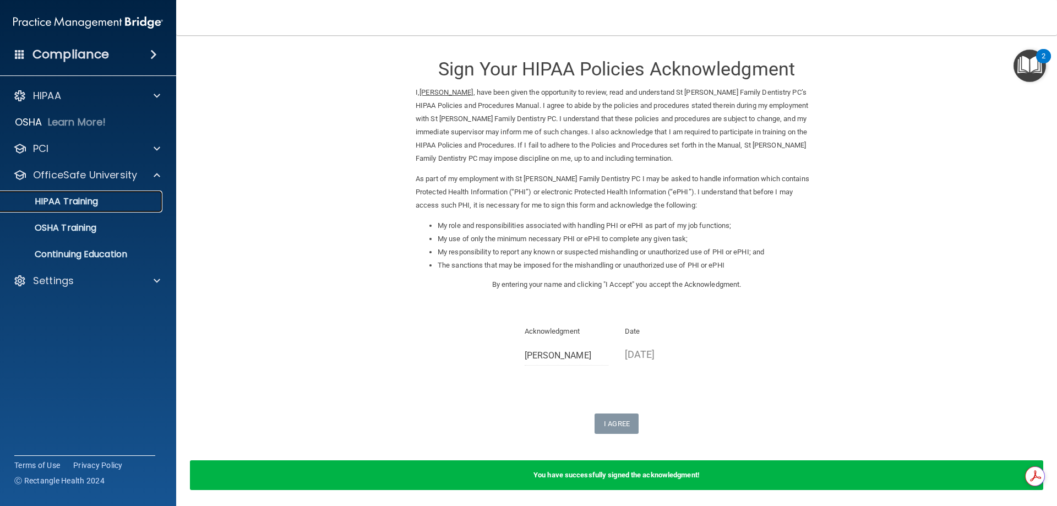
click at [46, 200] on p "HIPAA Training" at bounding box center [52, 201] width 91 height 11
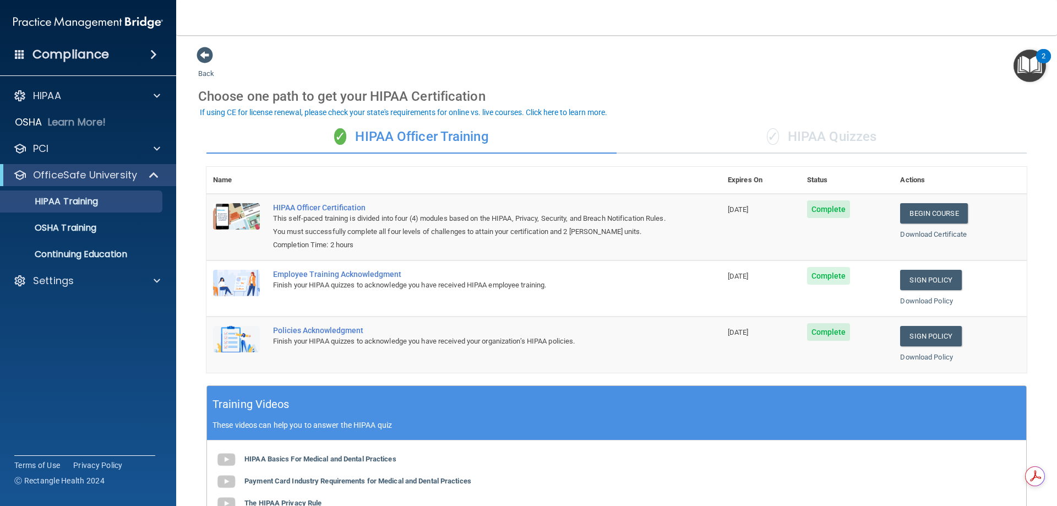
click at [789, 138] on div "✓ HIPAA Quizzes" at bounding box center [821, 137] width 410 height 33
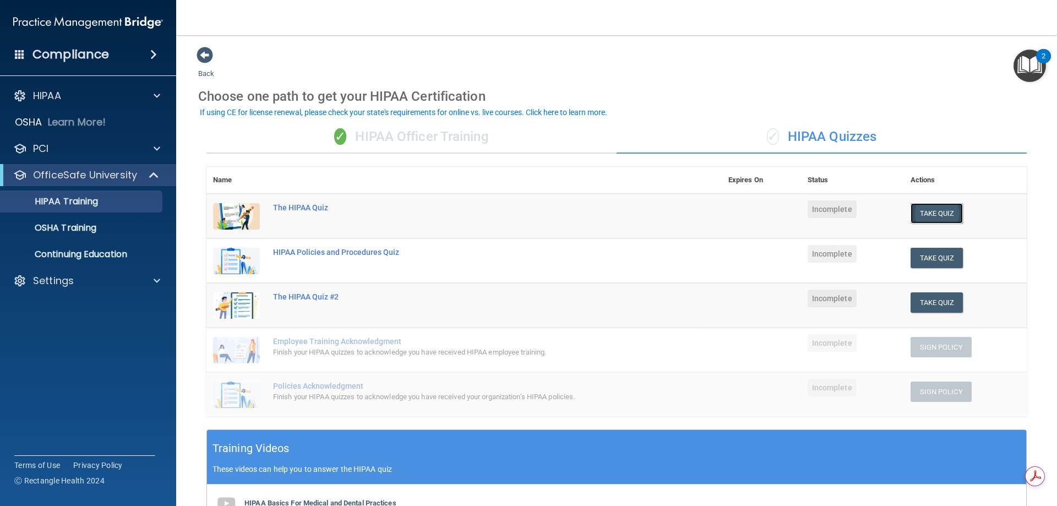
click at [927, 211] on button "Take Quiz" at bounding box center [936, 213] width 53 height 20
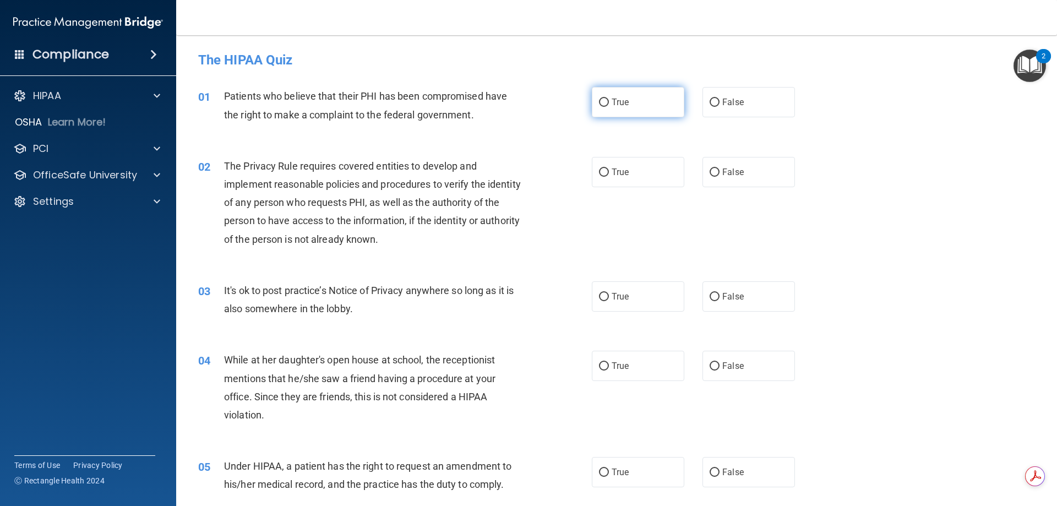
click at [601, 101] on input "True" at bounding box center [604, 103] width 10 height 8
radio input "true"
click at [599, 169] on input "True" at bounding box center [604, 172] width 10 height 8
radio input "true"
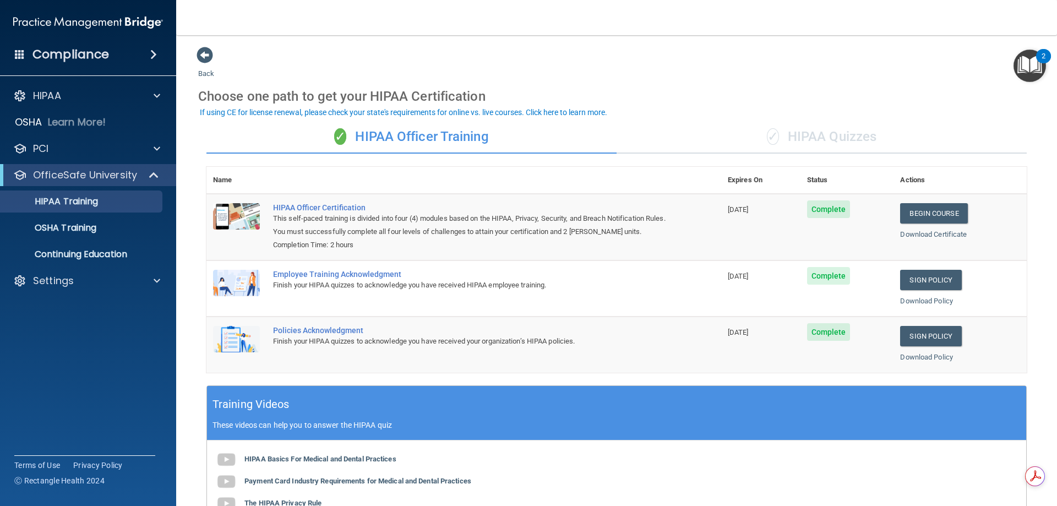
click at [816, 140] on div "✓ HIPAA Quizzes" at bounding box center [821, 137] width 410 height 33
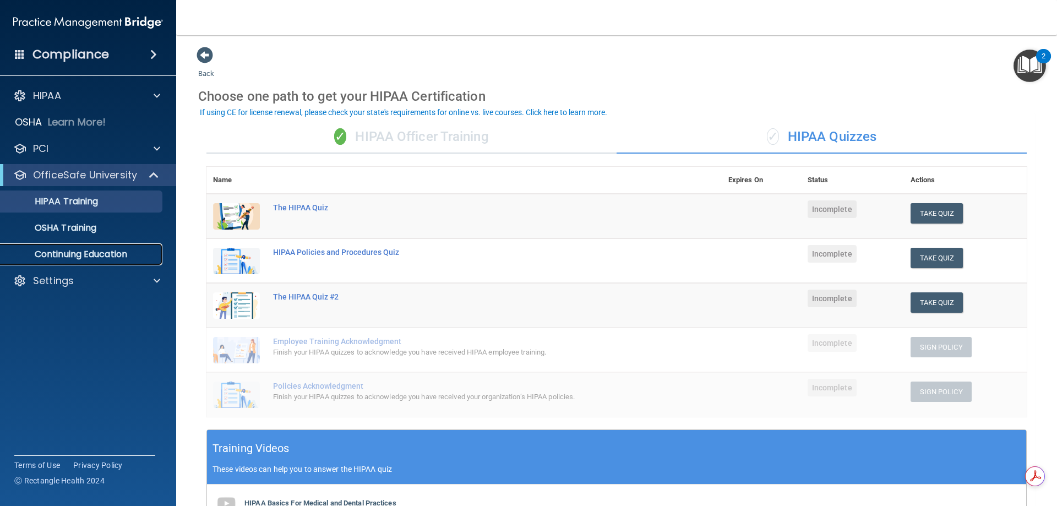
click at [87, 258] on p "Continuing Education" at bounding box center [82, 254] width 150 height 11
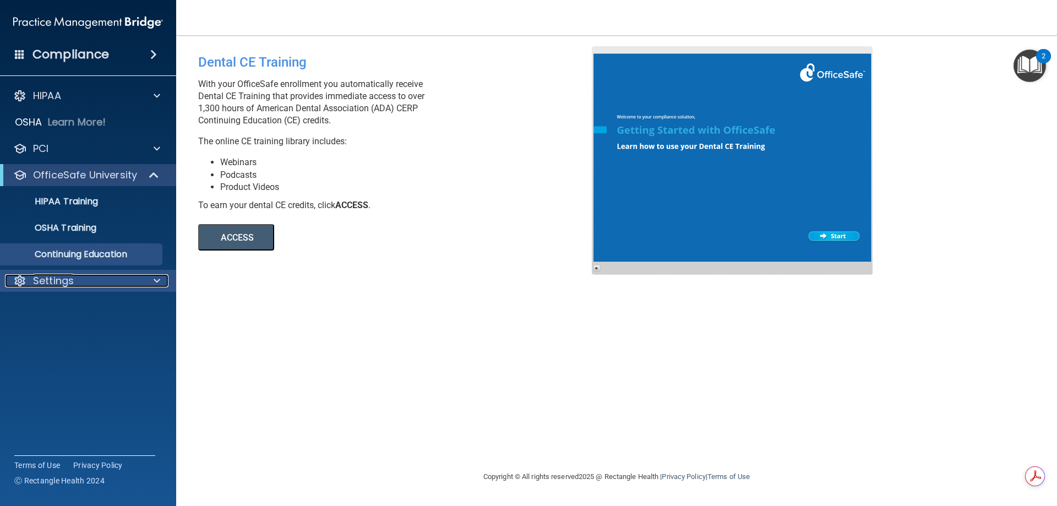
click at [66, 280] on p "Settings" at bounding box center [53, 280] width 41 height 13
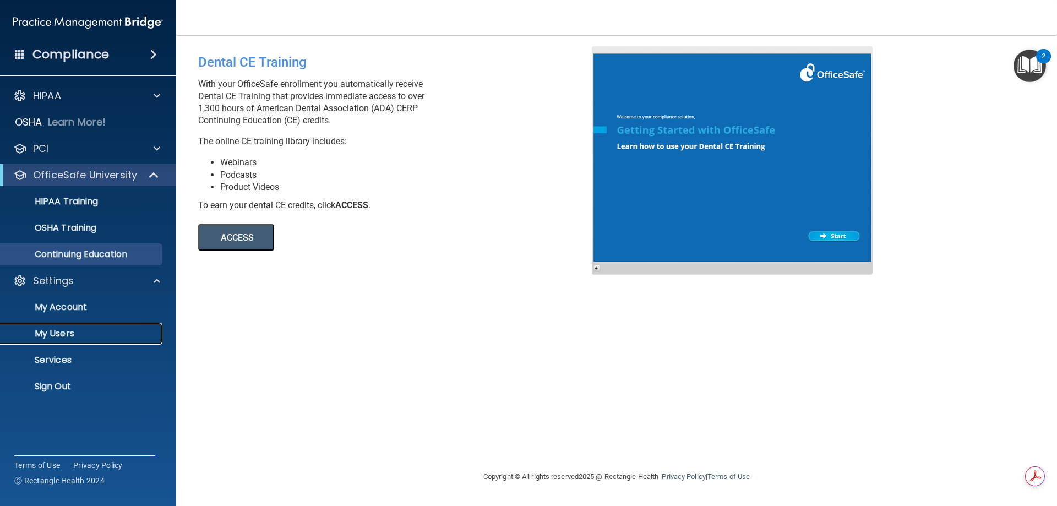
click at [51, 337] on p "My Users" at bounding box center [82, 333] width 150 height 11
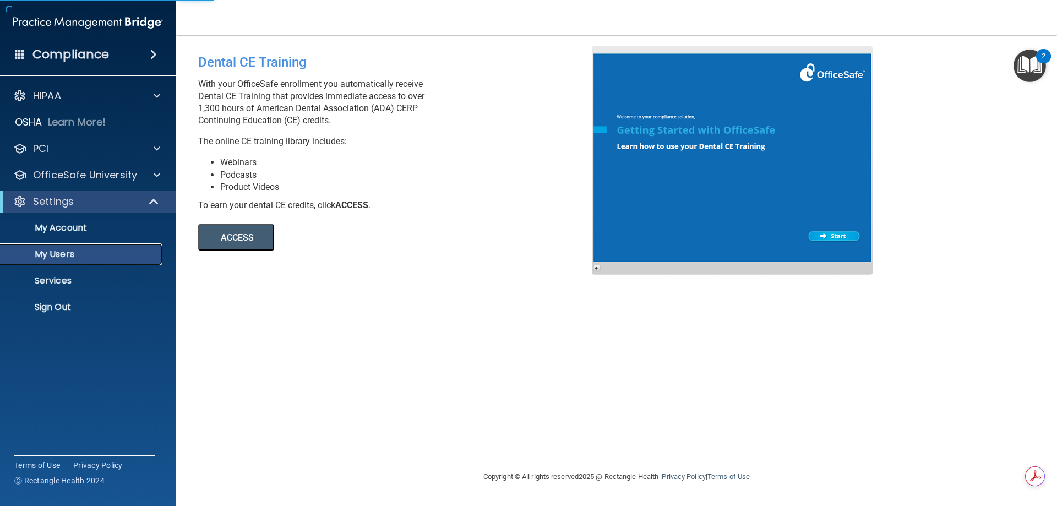
select select "20"
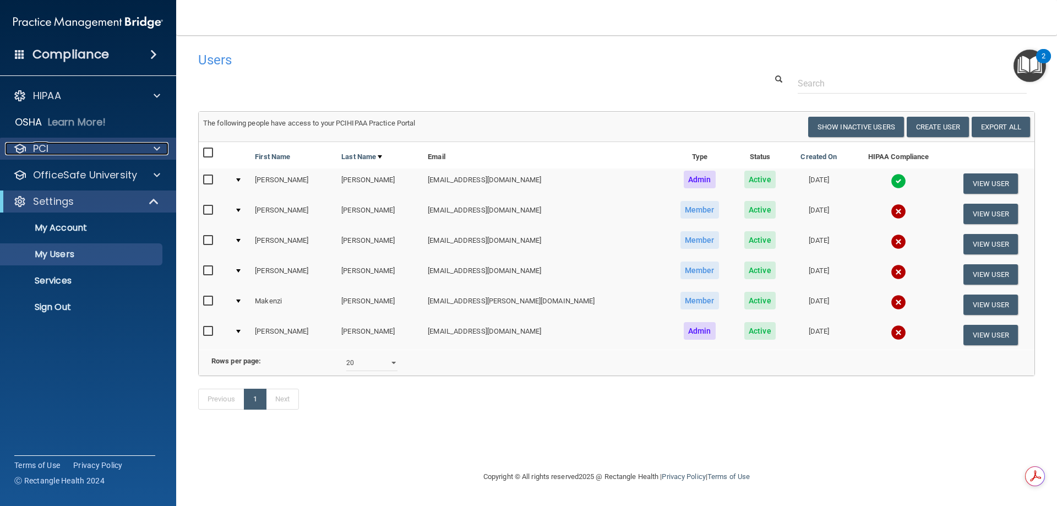
click at [63, 154] on div "PCI" at bounding box center [73, 148] width 136 height 13
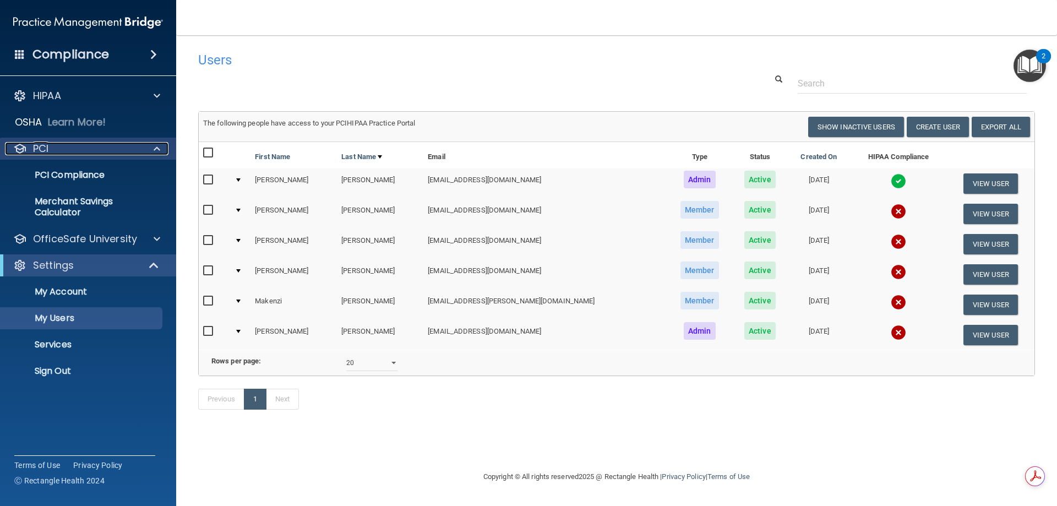
click at [62, 152] on div "PCI" at bounding box center [73, 148] width 136 height 13
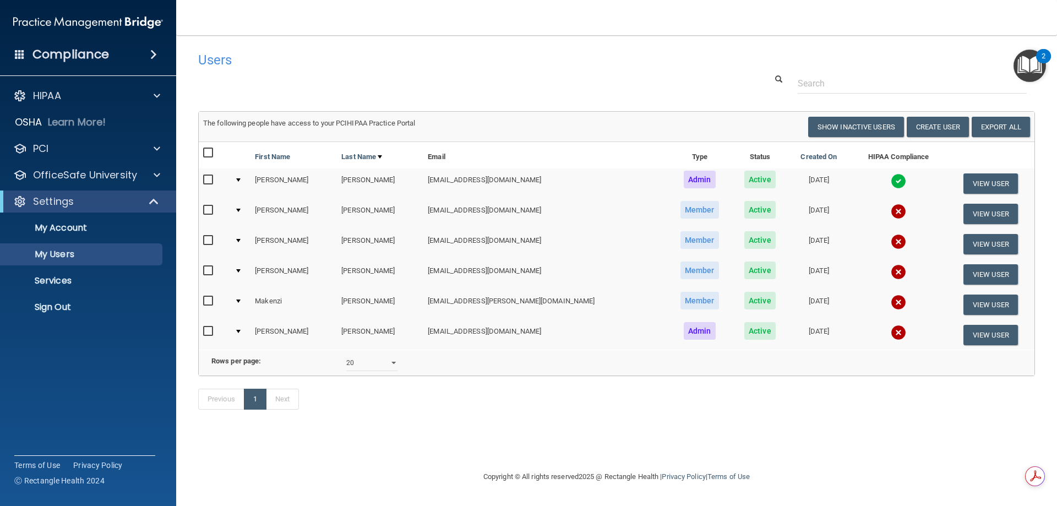
click at [85, 54] on h4 "Compliance" at bounding box center [70, 54] width 76 height 15
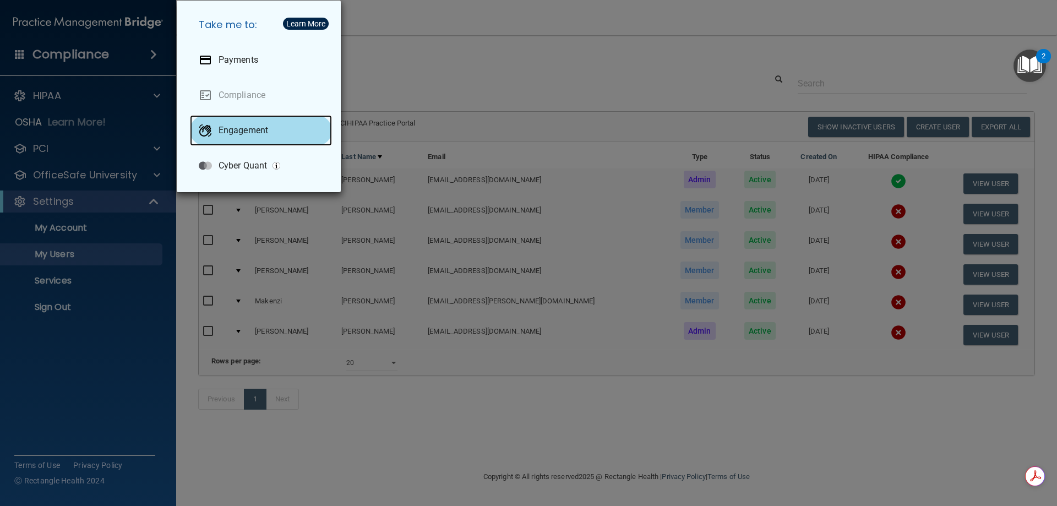
click at [249, 134] on p "Engagement" at bounding box center [243, 130] width 50 height 11
